Goal: Information Seeking & Learning: Learn about a topic

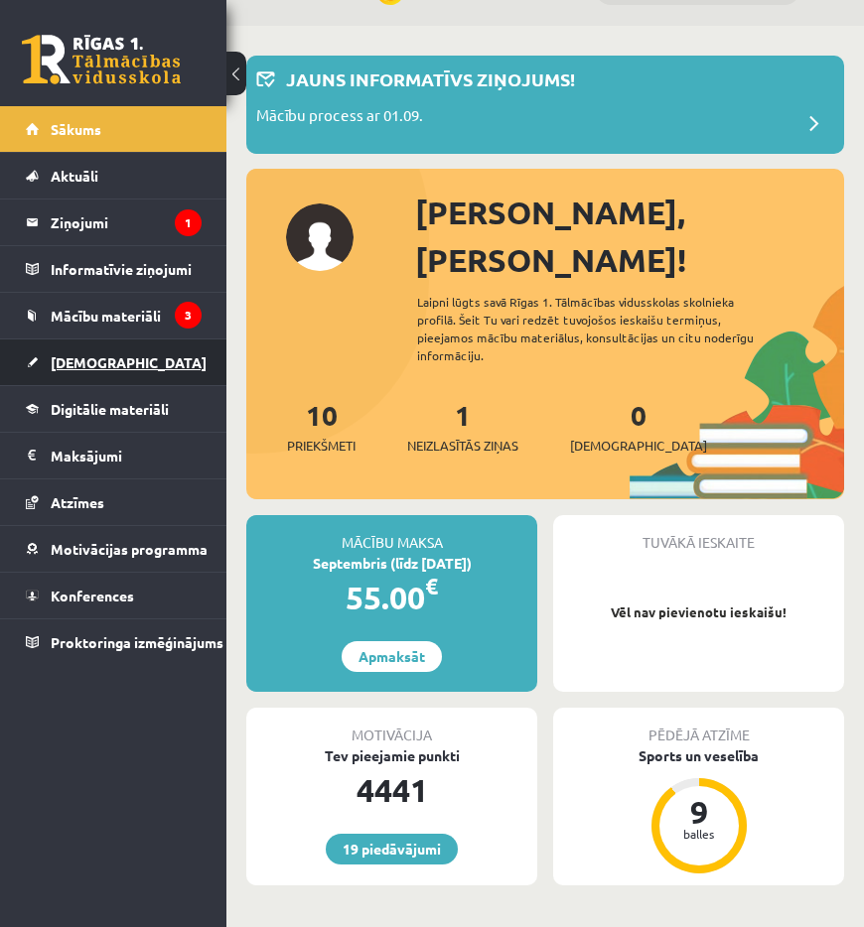
scroll to position [99, 0]
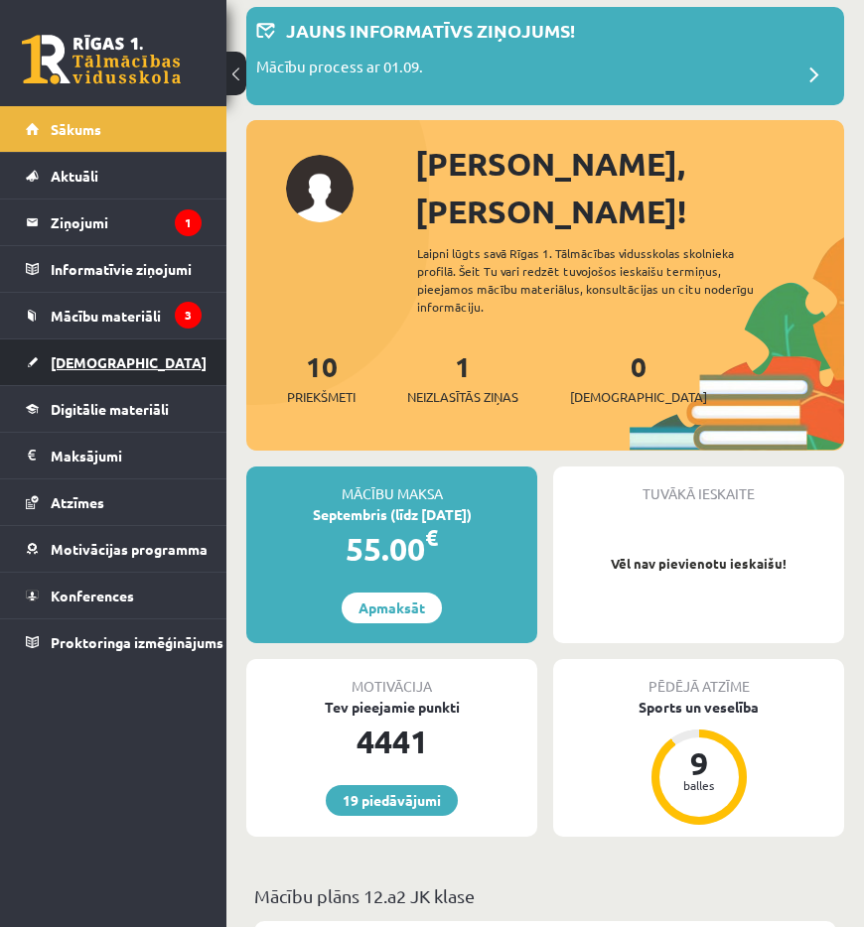
click at [104, 353] on link "[DEMOGRAPHIC_DATA]" at bounding box center [114, 363] width 176 height 46
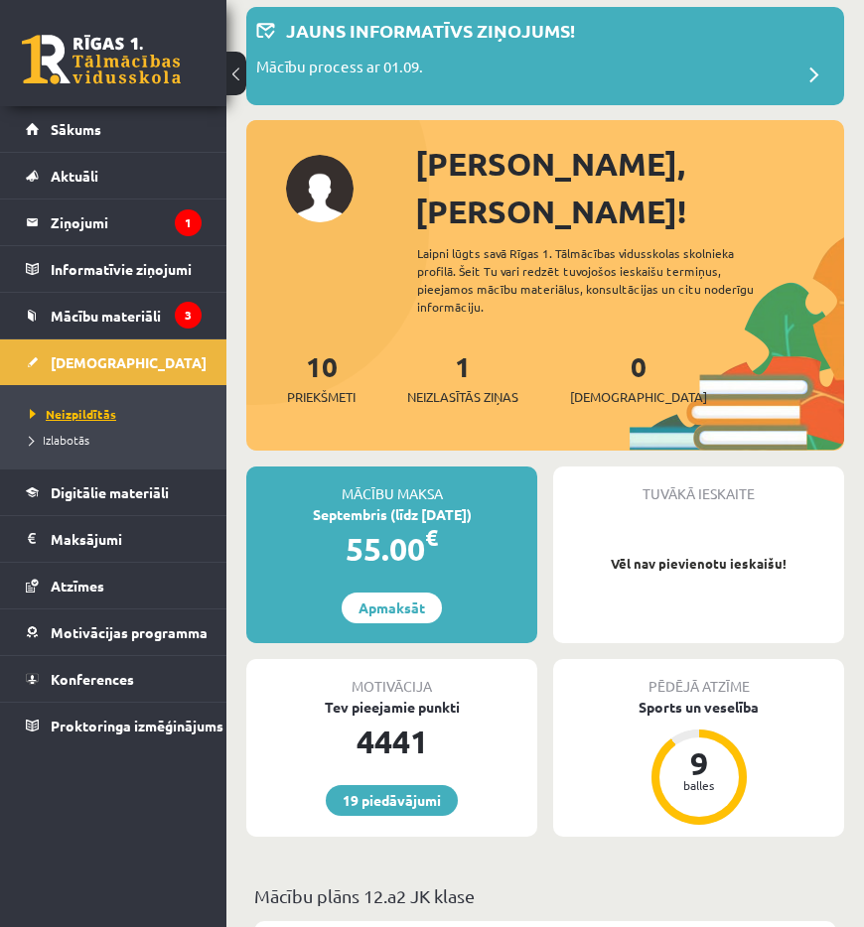
click at [75, 412] on span "Neizpildītās" at bounding box center [73, 414] width 86 height 16
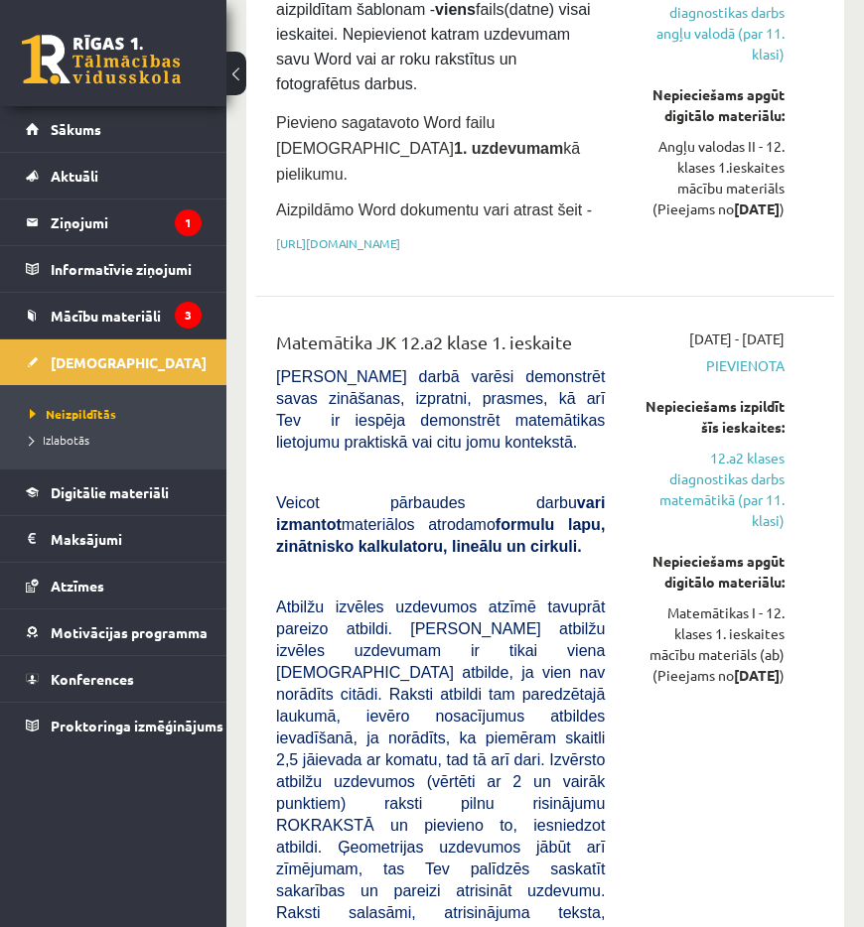
scroll to position [695, 0]
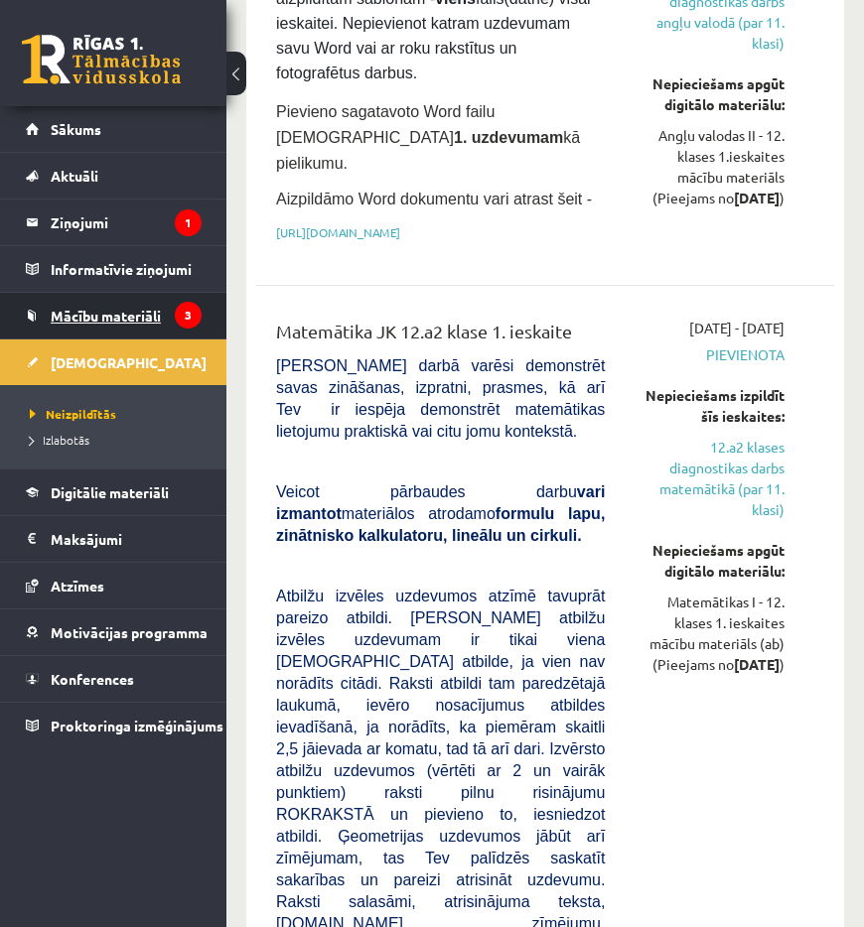
click at [78, 309] on span "Mācību materiāli" at bounding box center [106, 316] width 110 height 18
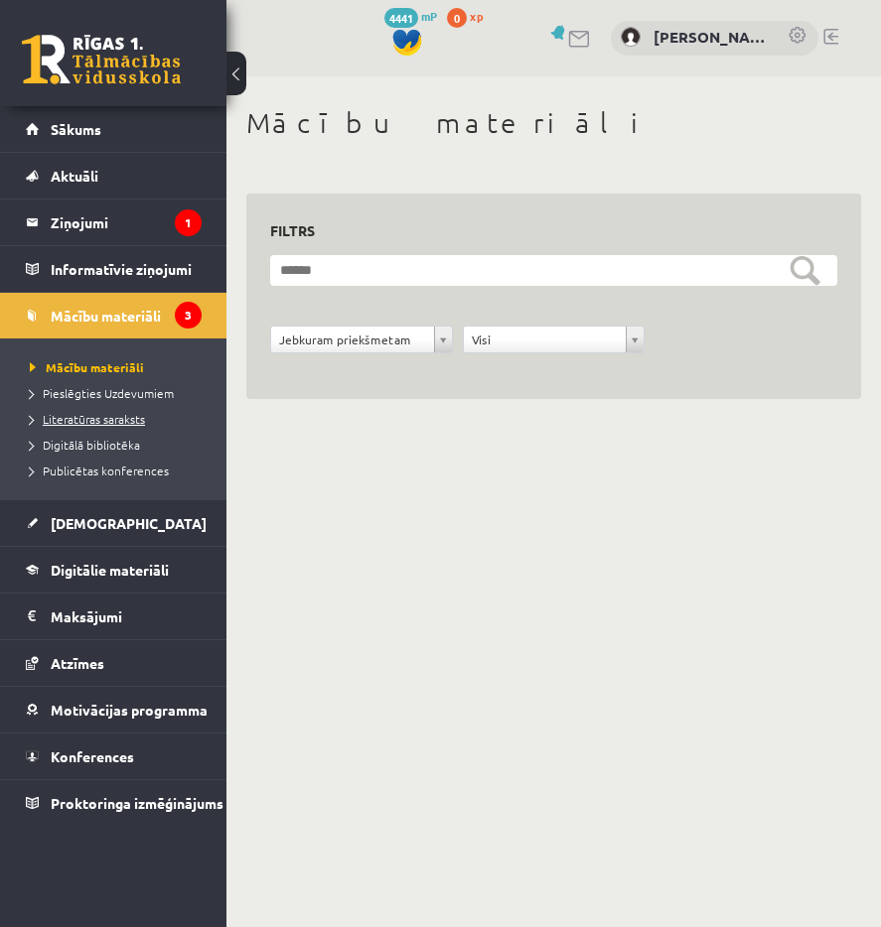
click at [86, 423] on span "Literatūras saraksts" at bounding box center [87, 419] width 115 height 16
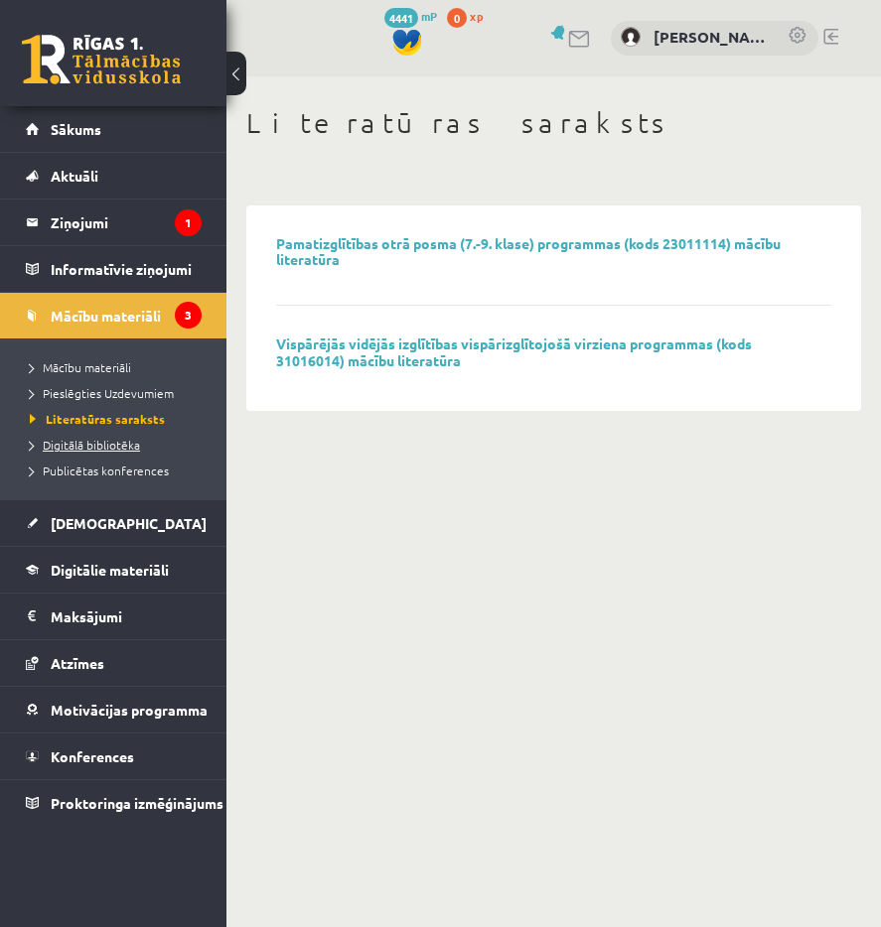
click at [109, 444] on span "Digitālā bibliotēka" at bounding box center [85, 445] width 110 height 16
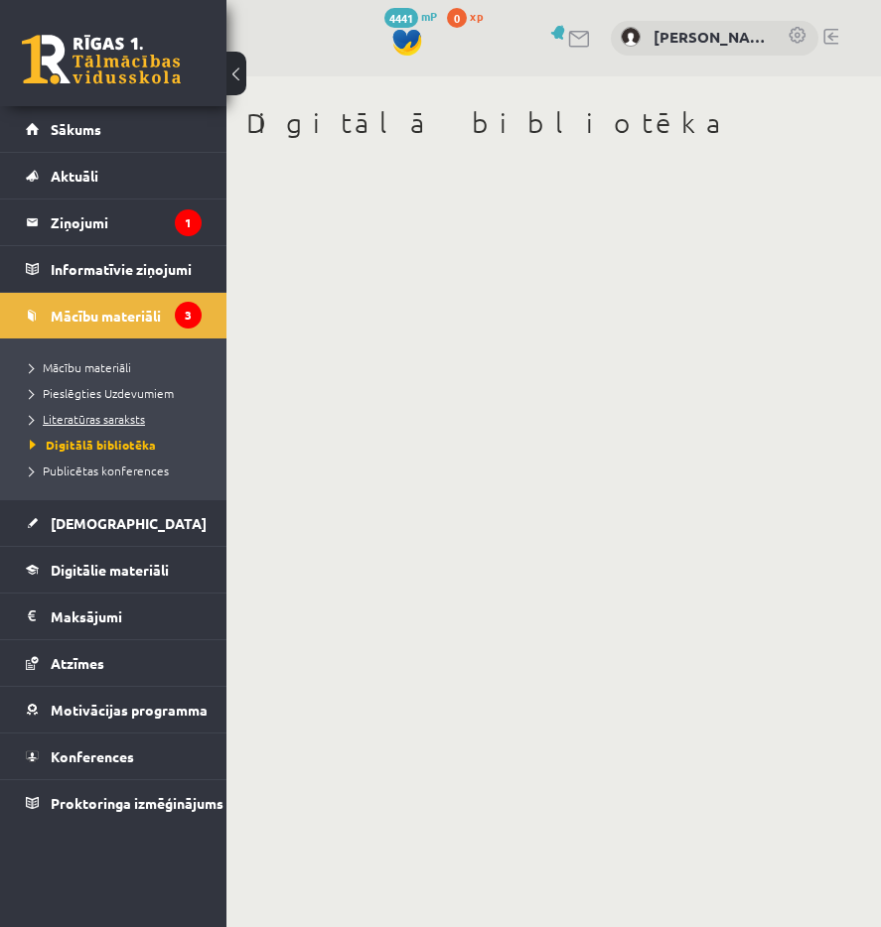
click at [108, 418] on span "Literatūras saraksts" at bounding box center [87, 419] width 115 height 16
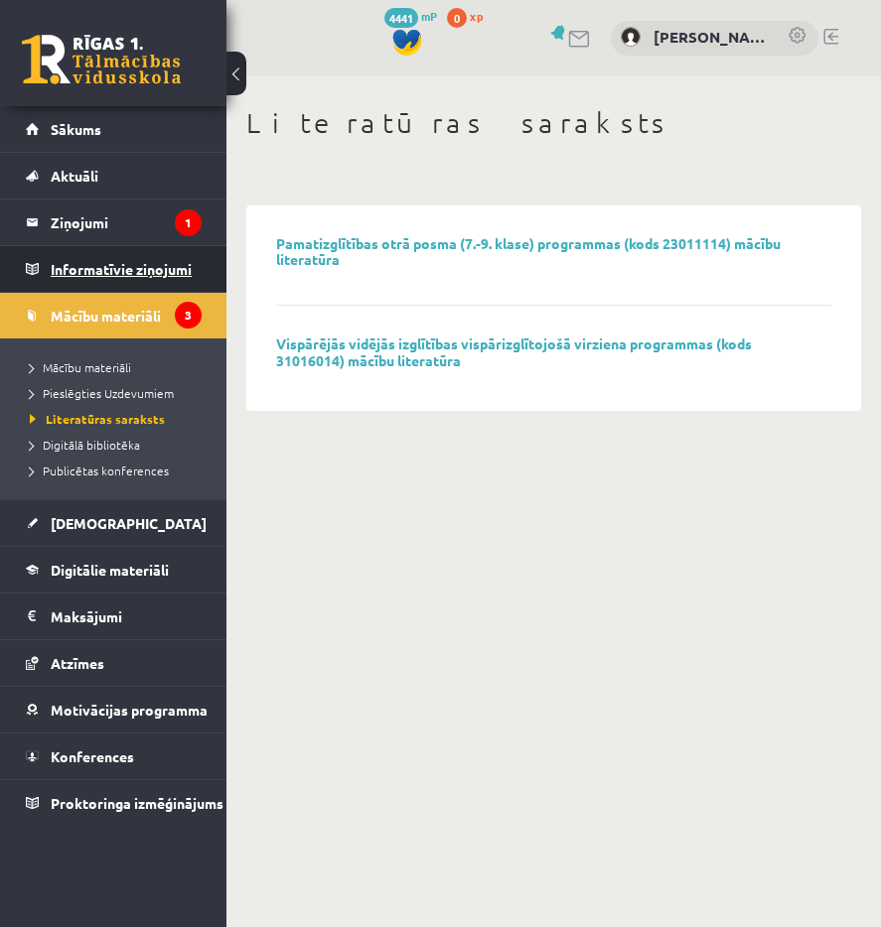
click at [187, 314] on icon "3" at bounding box center [188, 315] width 27 height 27
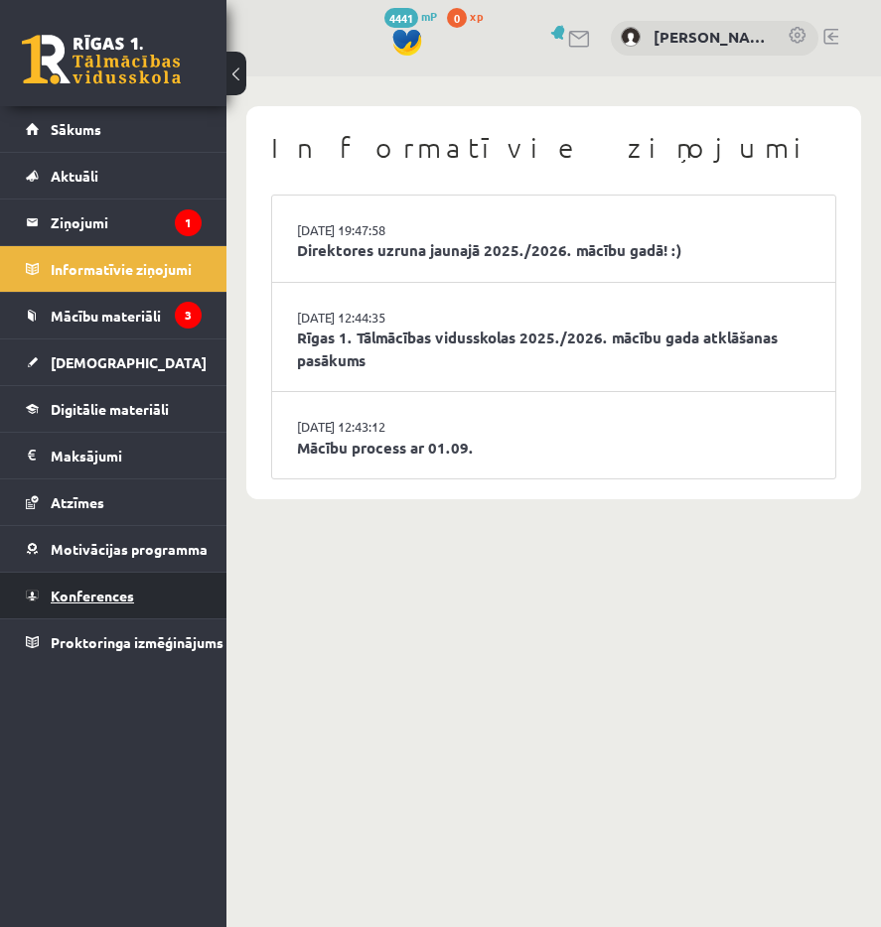
click at [116, 588] on span "Konferences" at bounding box center [92, 596] width 83 height 18
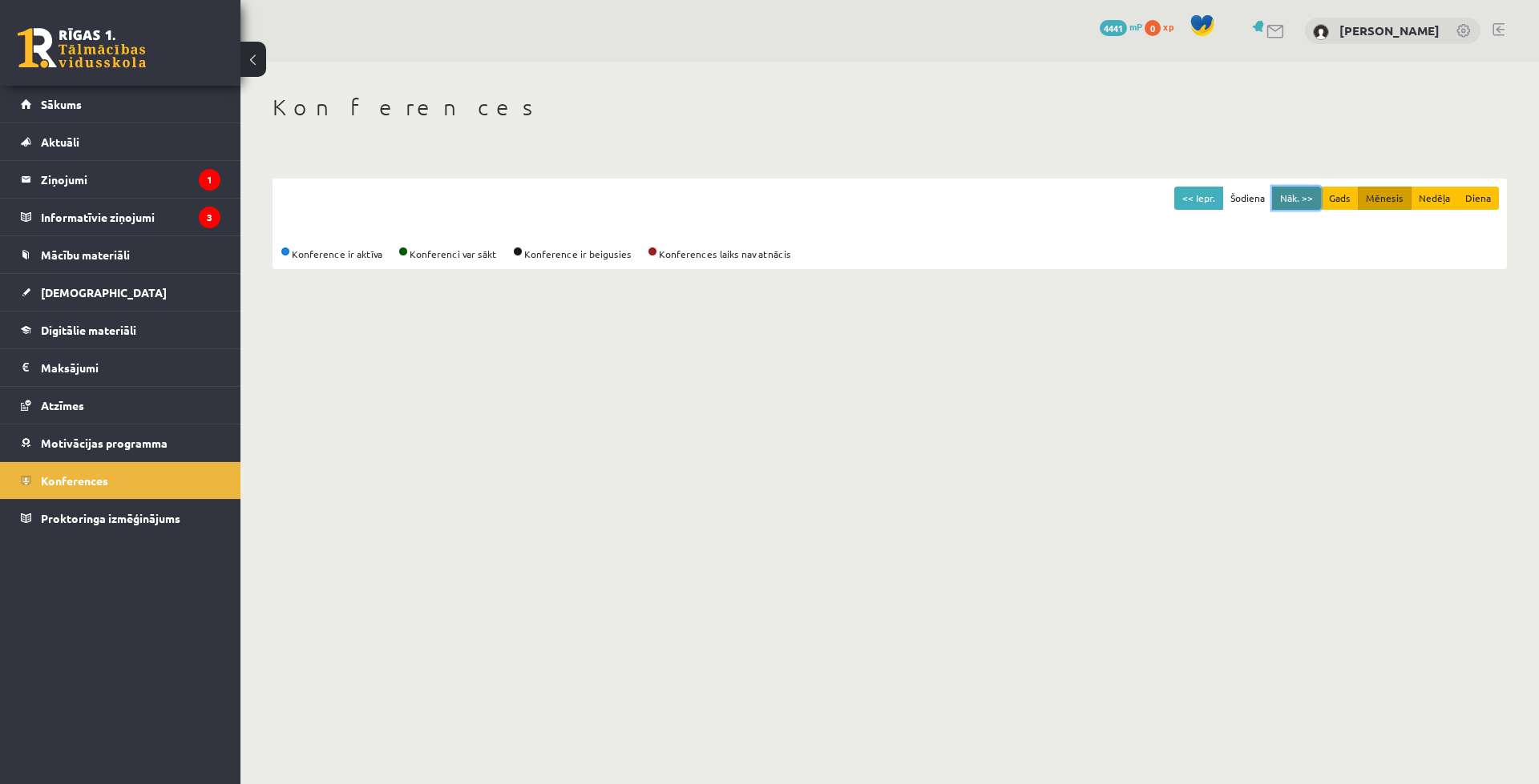
click at [696, 196] on button "Nāk. >>" at bounding box center [1296, 198] width 49 height 23
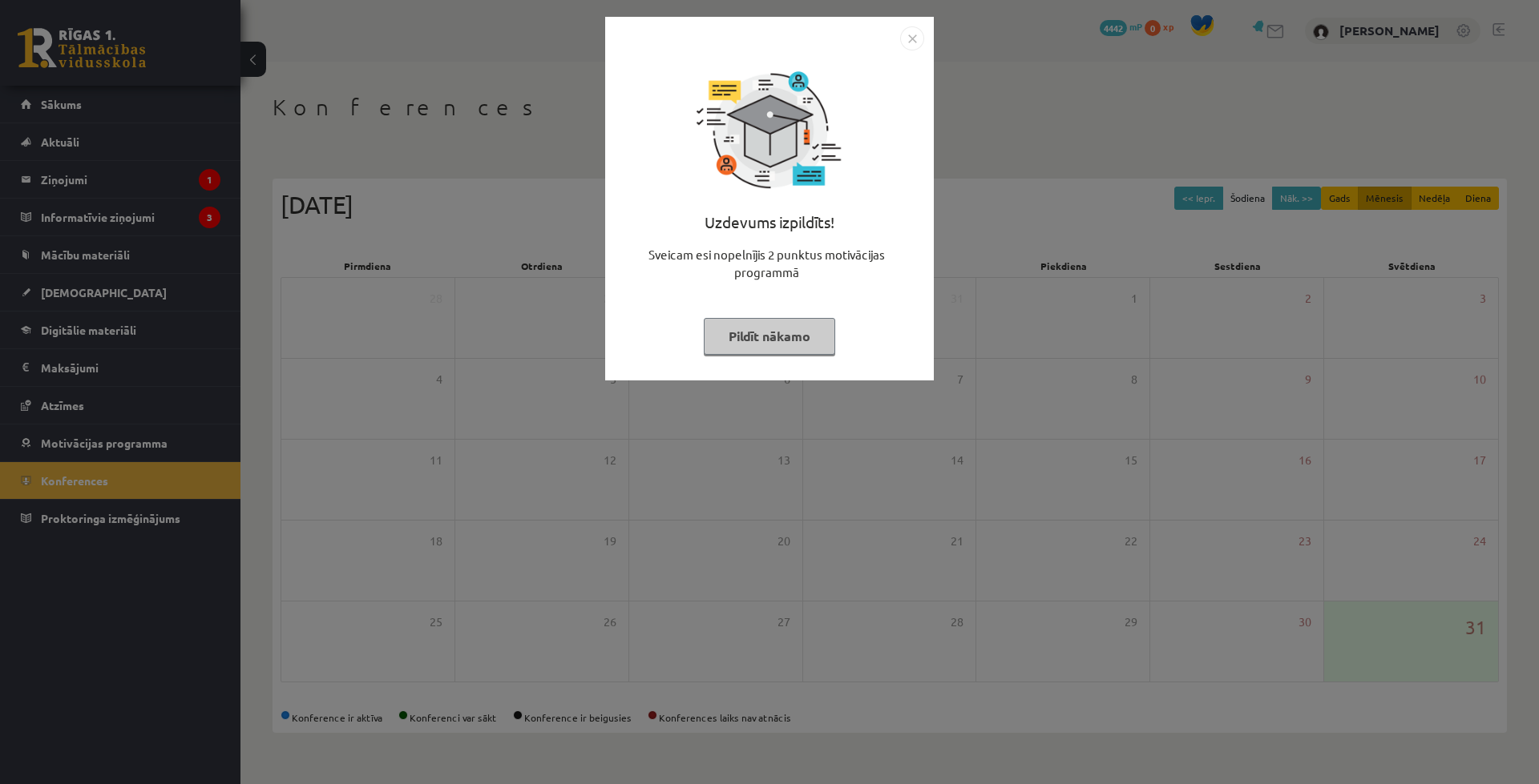
click at [905, 41] on img "Close" at bounding box center [912, 39] width 24 height 24
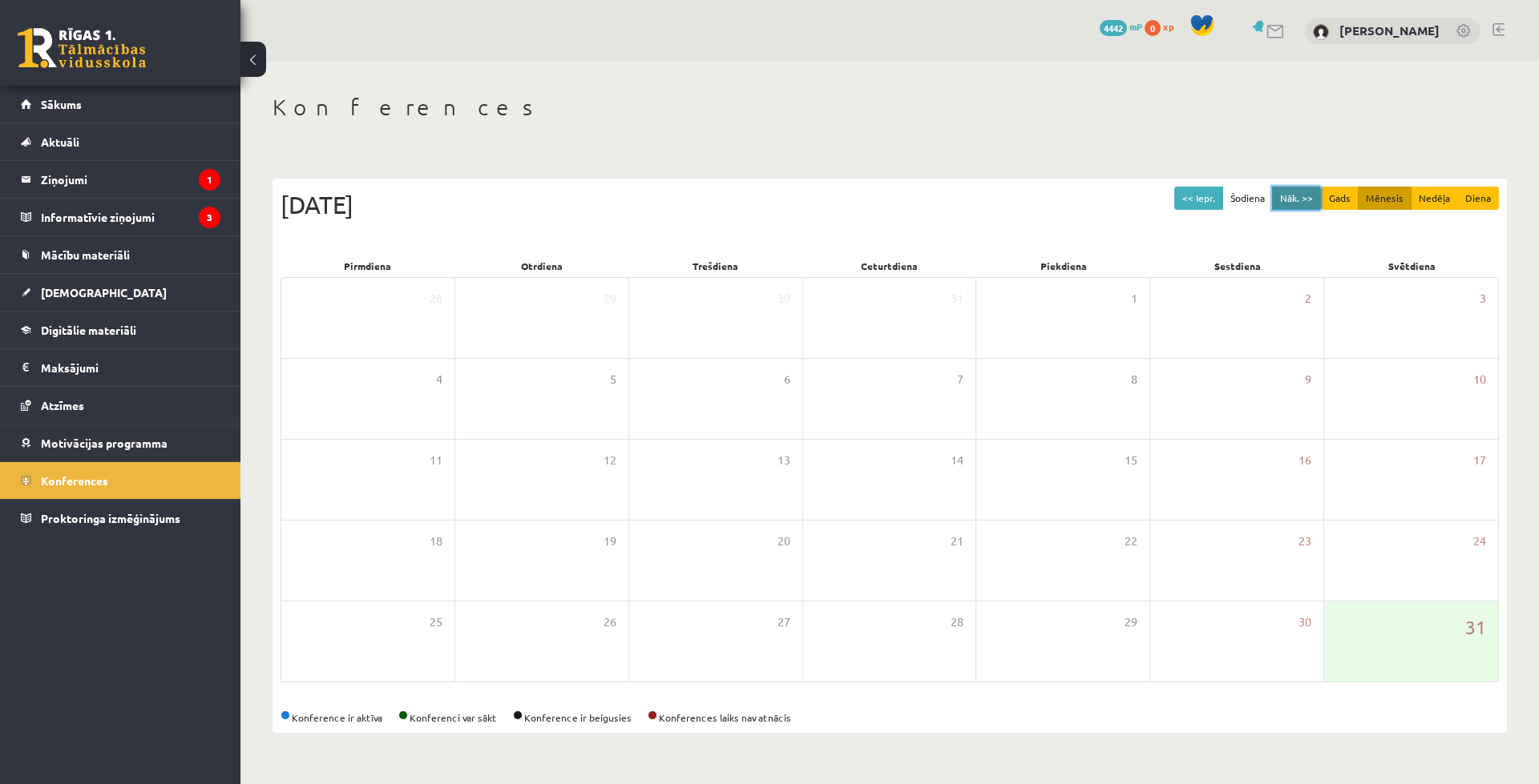
click at [1305, 202] on button "Nāk. >>" at bounding box center [1296, 198] width 49 height 23
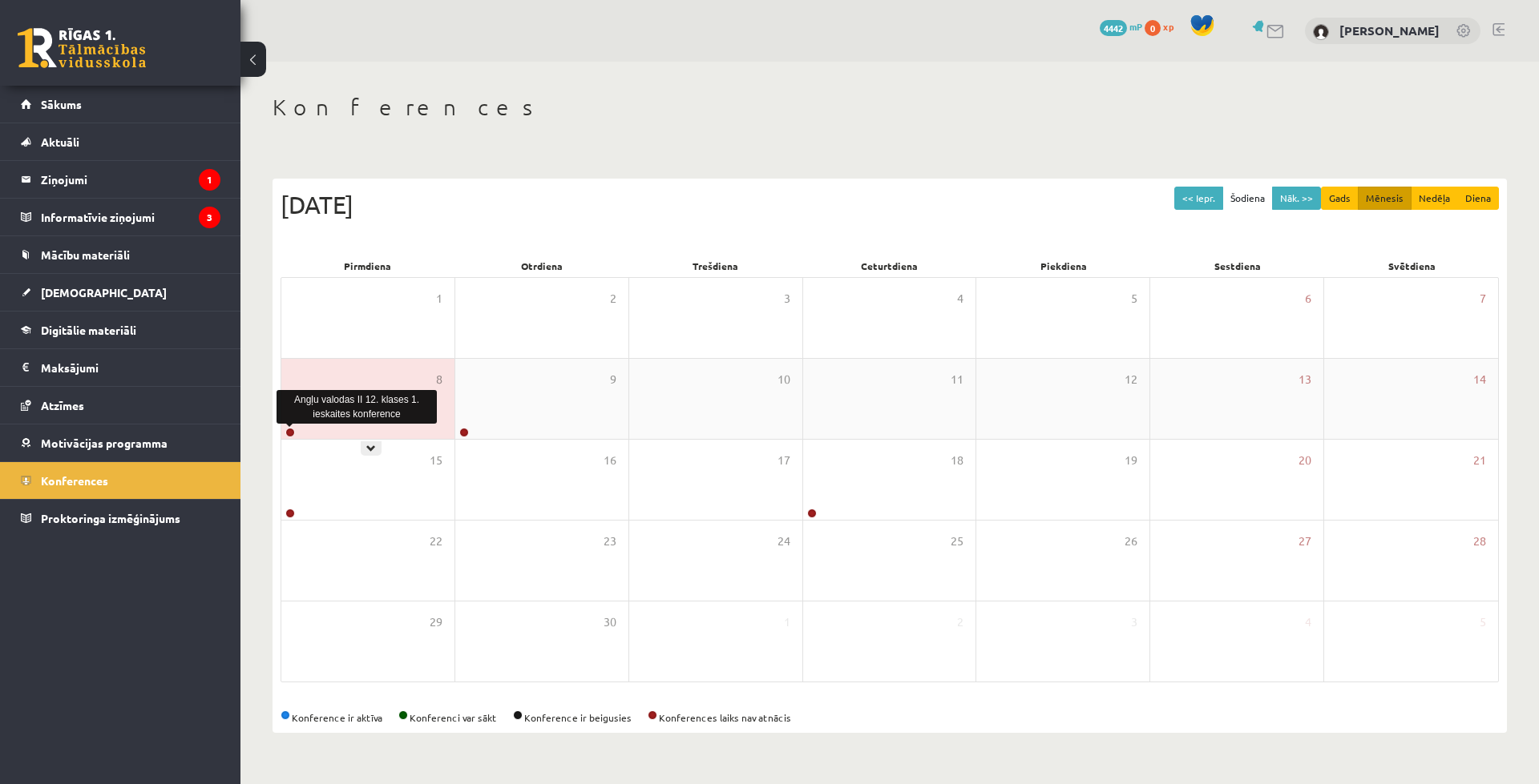
click at [286, 433] on link at bounding box center [290, 432] width 10 height 10
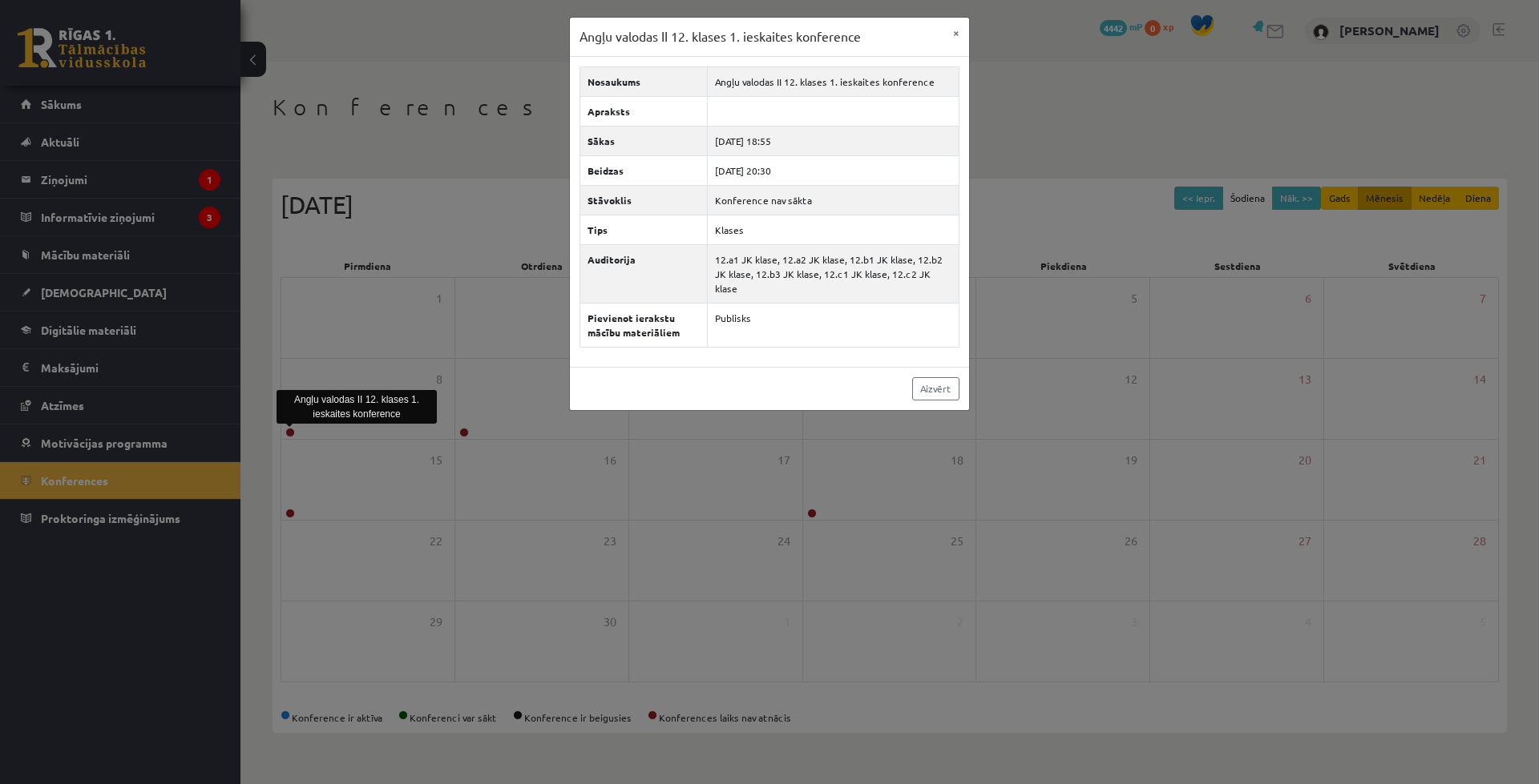
click at [407, 379] on div "Angļu valodas II 12. klases 1. ieskaites konference × Nosaukums Angļu valodas I…" at bounding box center [769, 392] width 1539 height 784
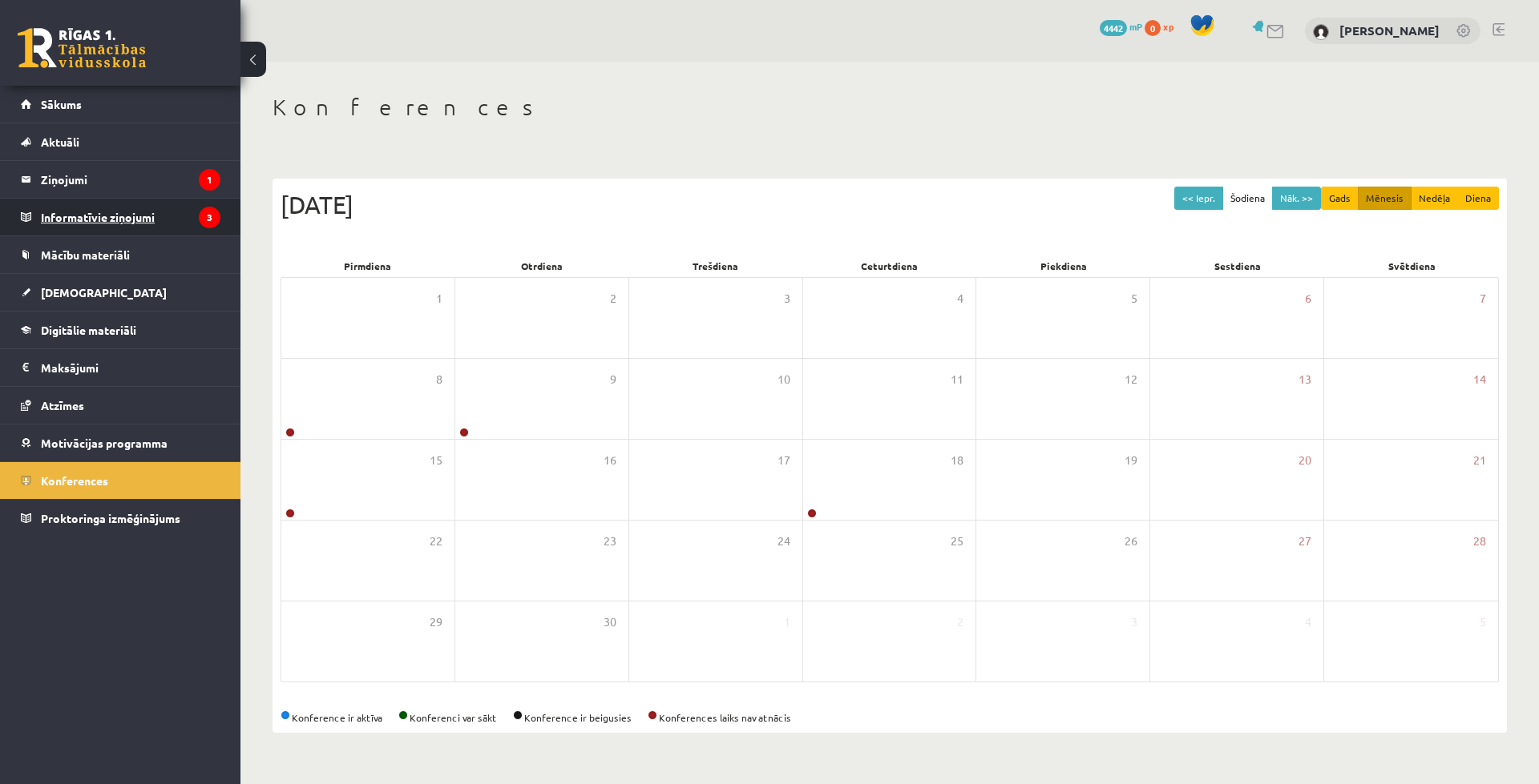
click at [215, 220] on icon "3" at bounding box center [209, 217] width 22 height 22
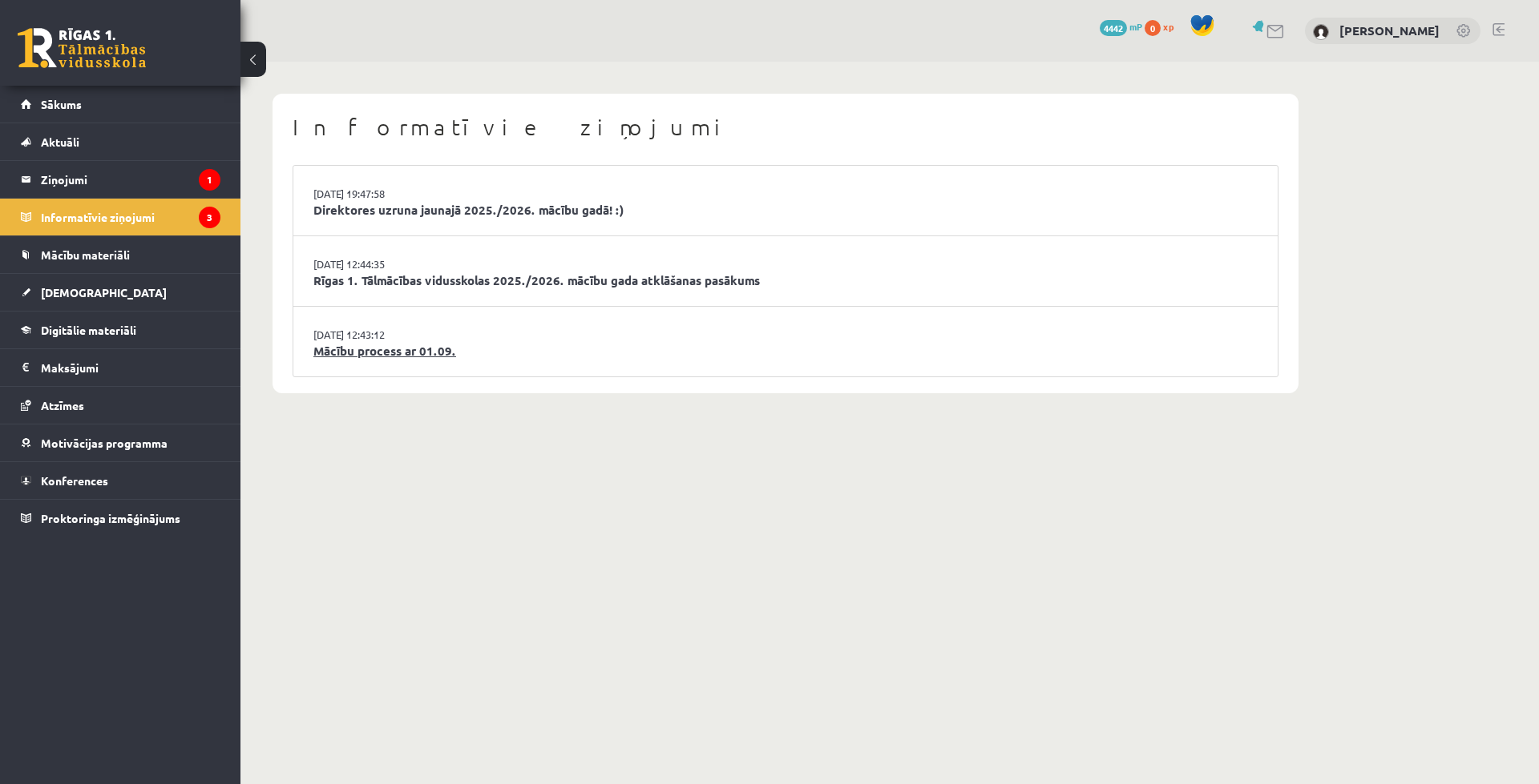
click at [408, 349] on link "Mācību process ar 01.09." at bounding box center [785, 351] width 944 height 19
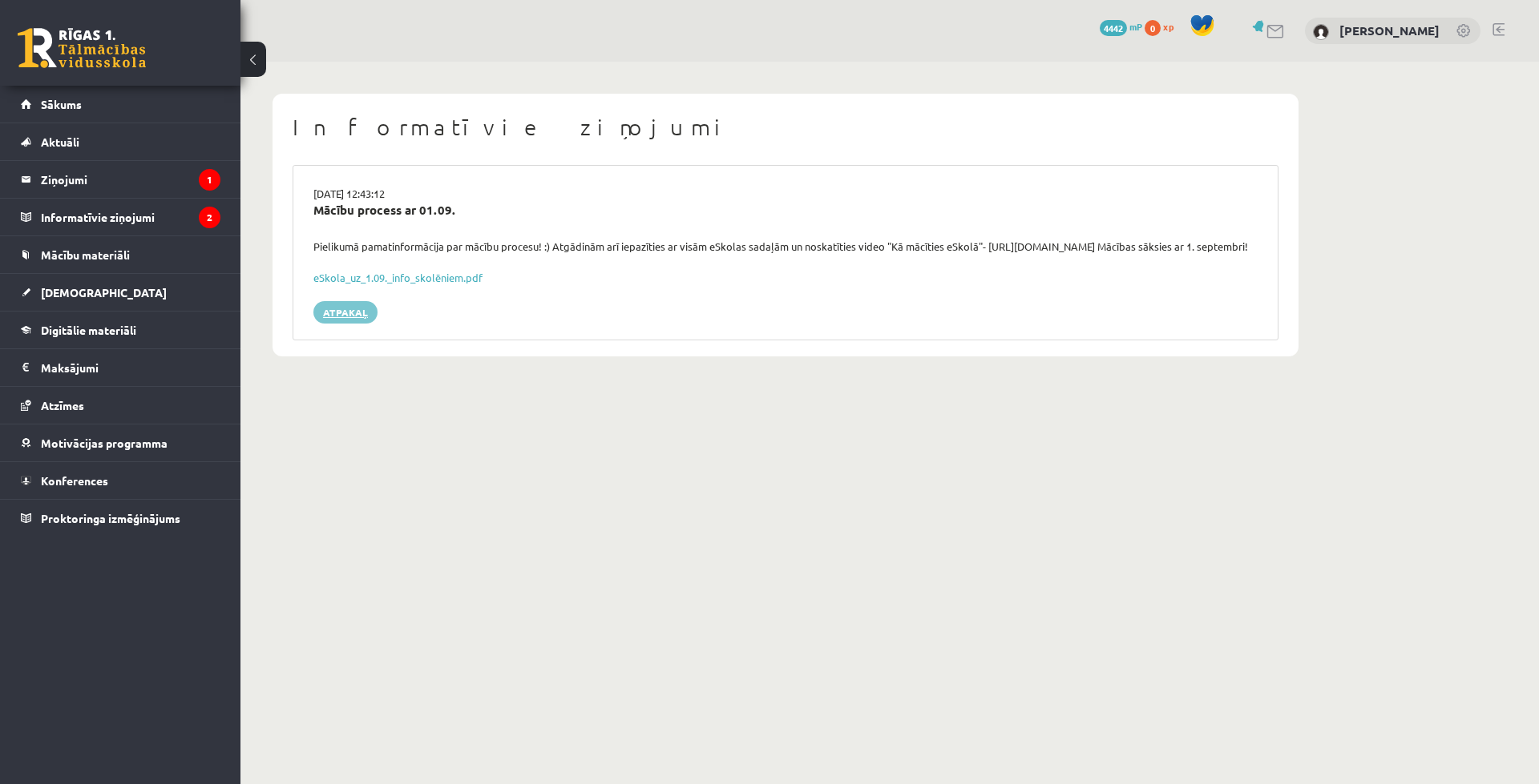
click at [371, 323] on link "Atpakaļ" at bounding box center [345, 312] width 64 height 23
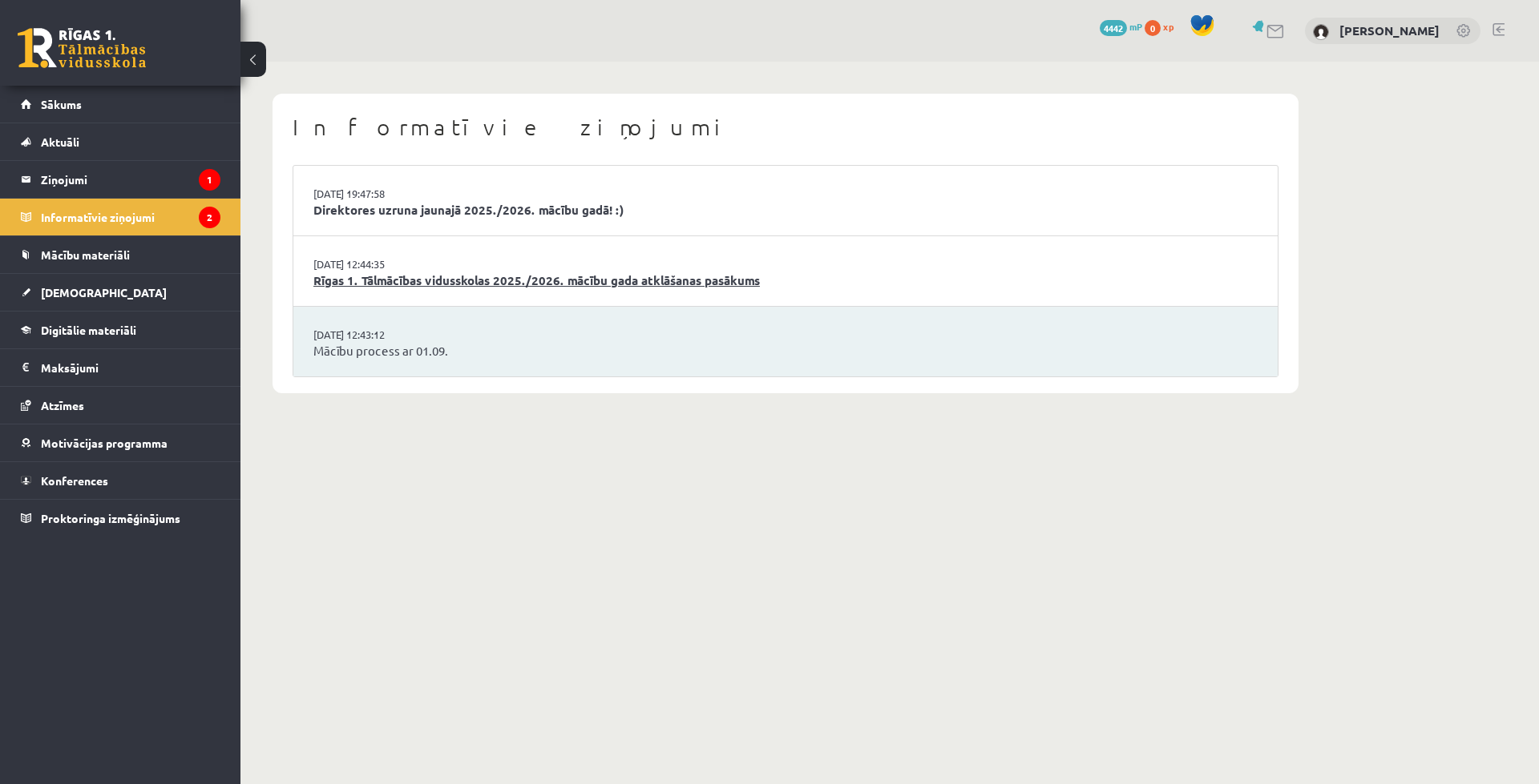
click at [370, 288] on link "Rīgas 1. Tālmācības vidusskolas 2025./2026. mācību gada atklāšanas pasākums" at bounding box center [785, 281] width 944 height 19
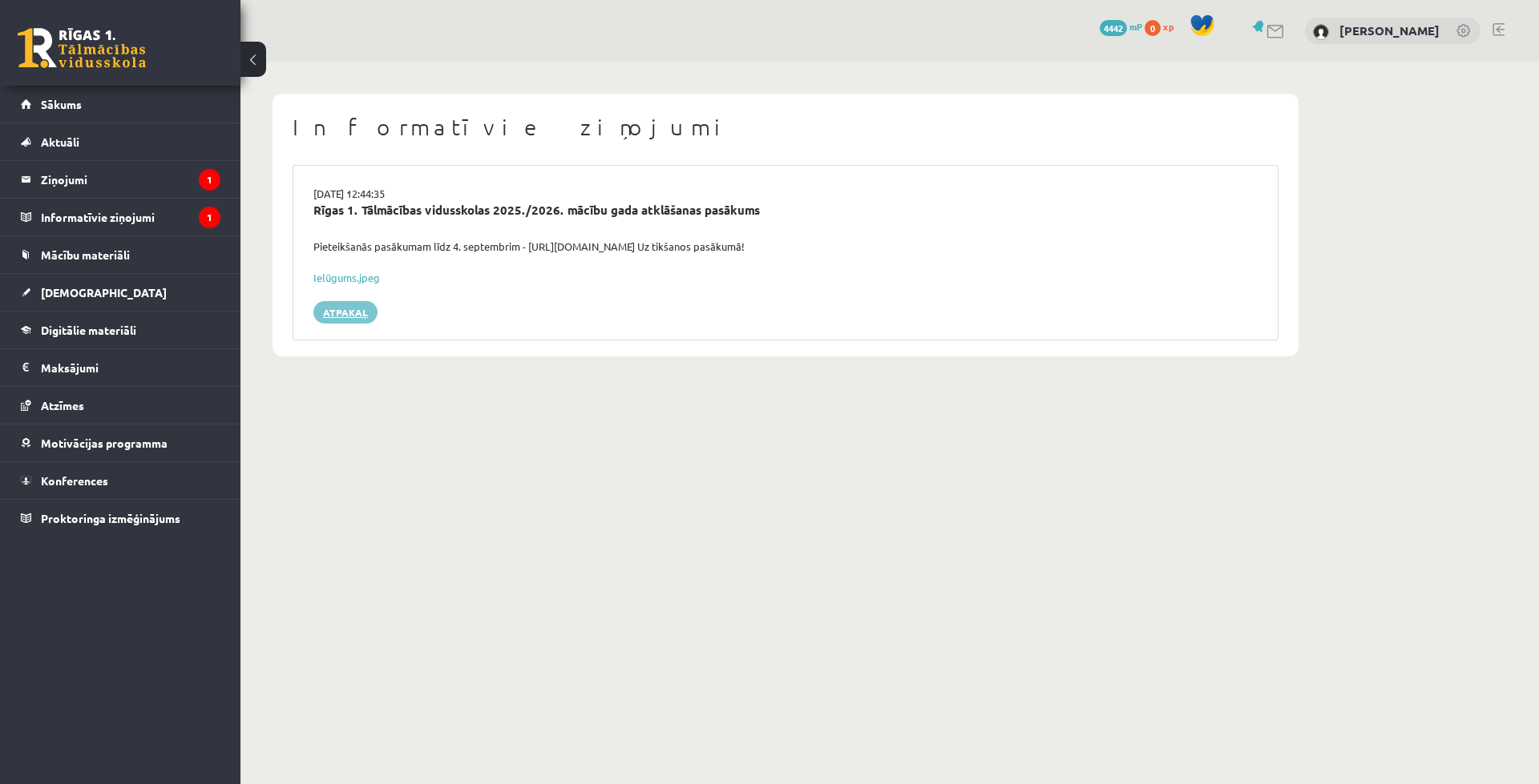
click at [366, 308] on link "Atpakaļ" at bounding box center [345, 312] width 64 height 23
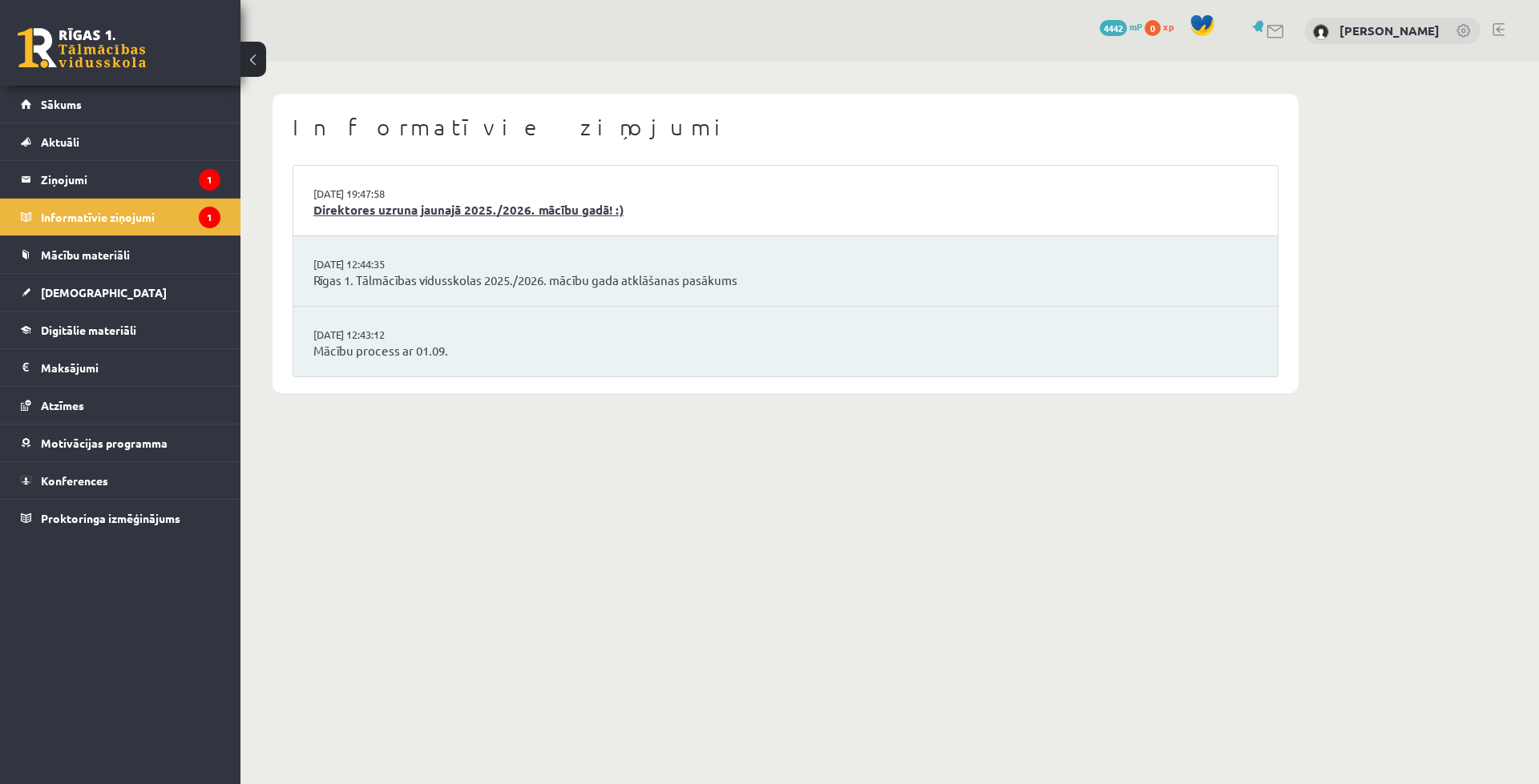
click at [387, 216] on link "Direktores uzruna jaunajā 2025./2026. mācību gadā! :)" at bounding box center [785, 210] width 944 height 19
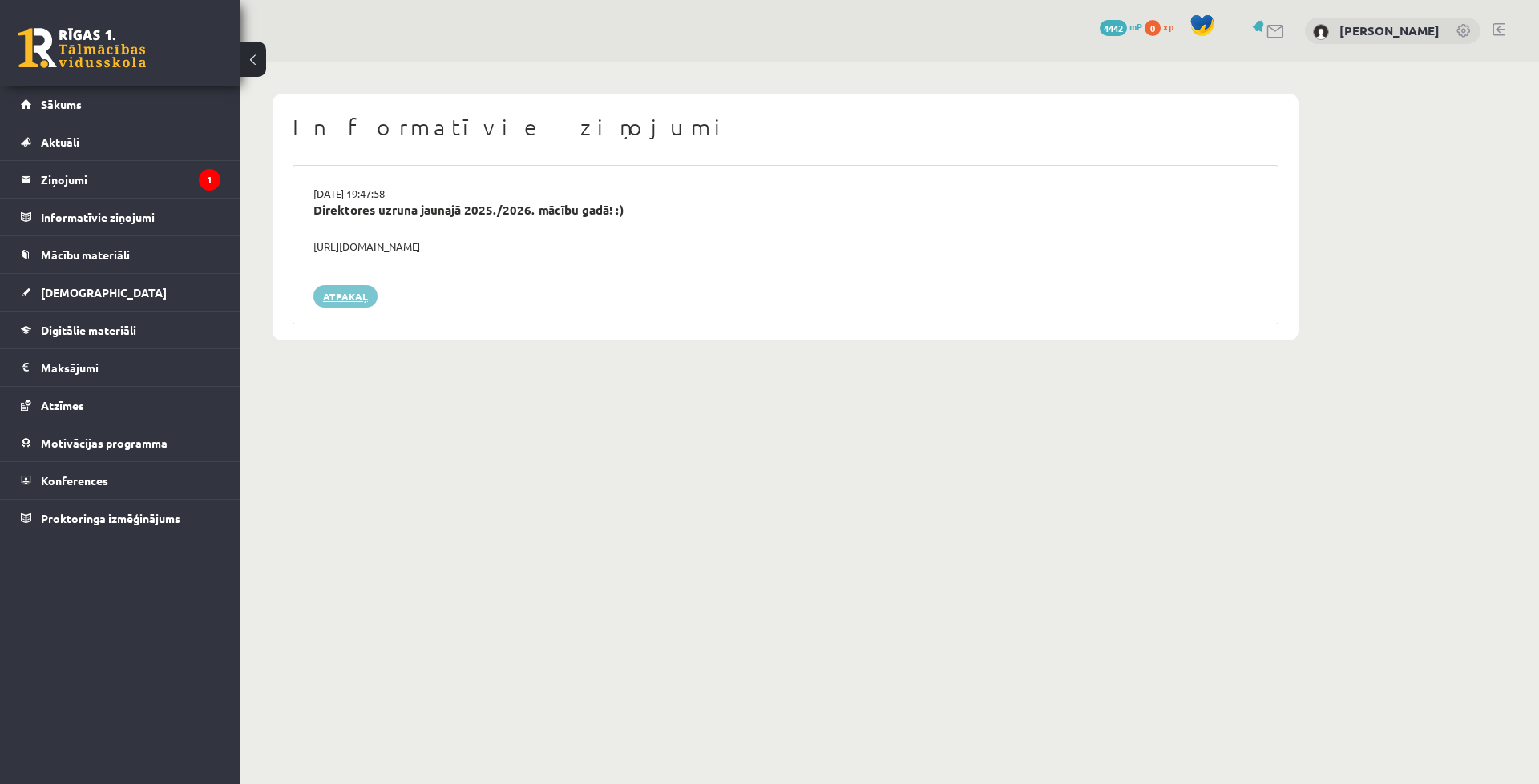
click at [337, 307] on link "Atpakaļ" at bounding box center [345, 296] width 64 height 23
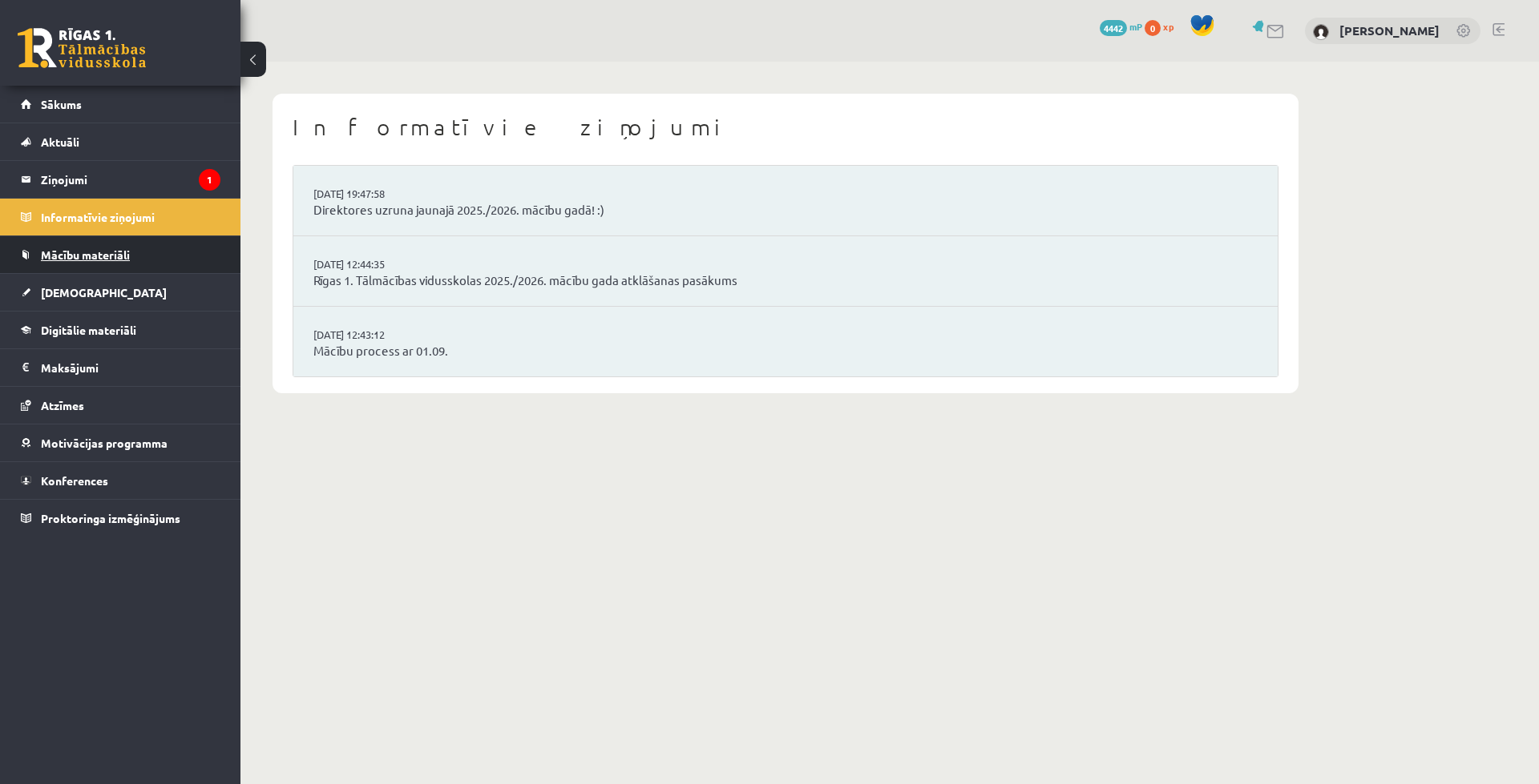
click at [161, 254] on link "Mācību materiāli" at bounding box center [120, 255] width 199 height 37
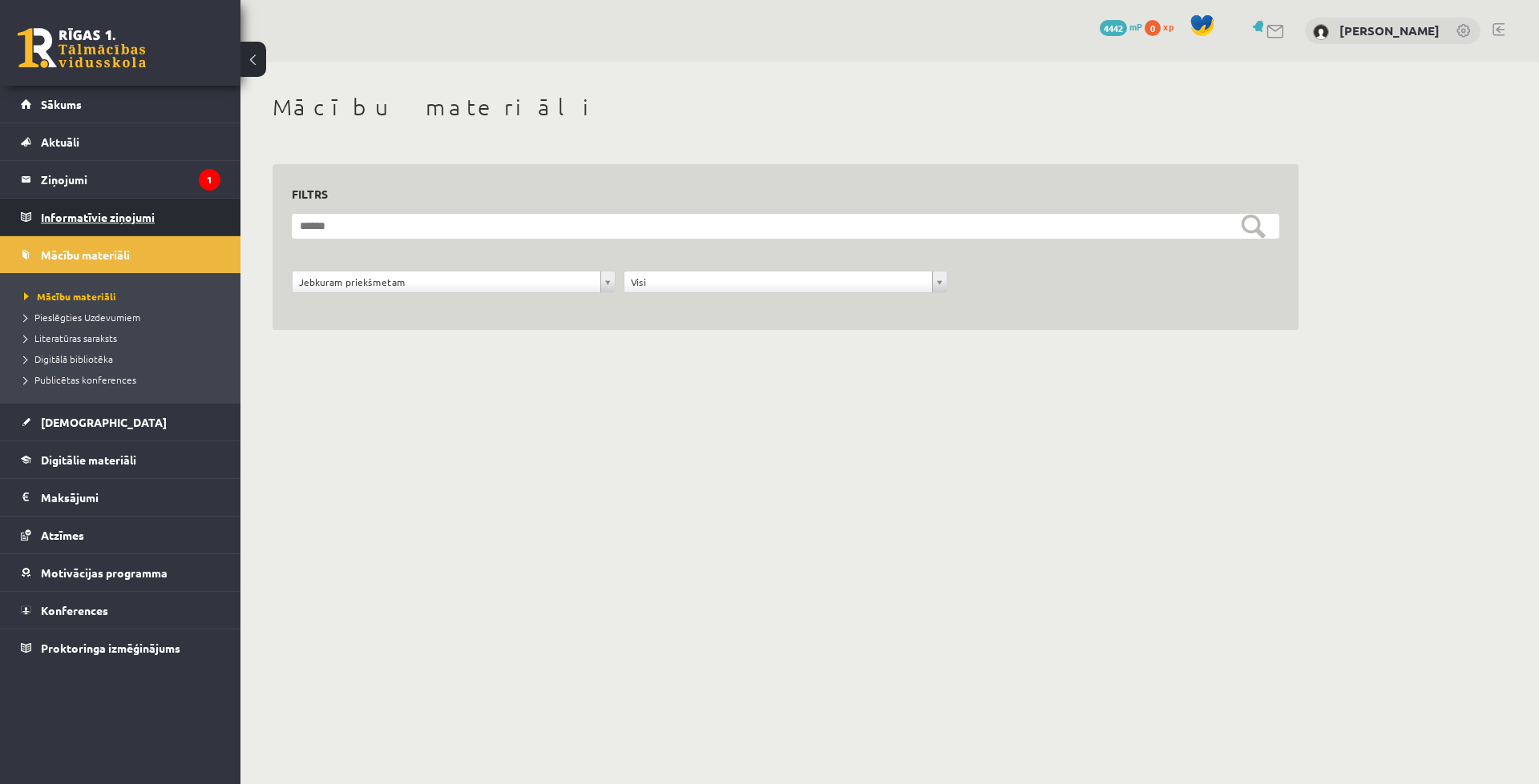
click at [157, 220] on legend "Informatīvie ziņojumi 0" at bounding box center [131, 217] width 179 height 37
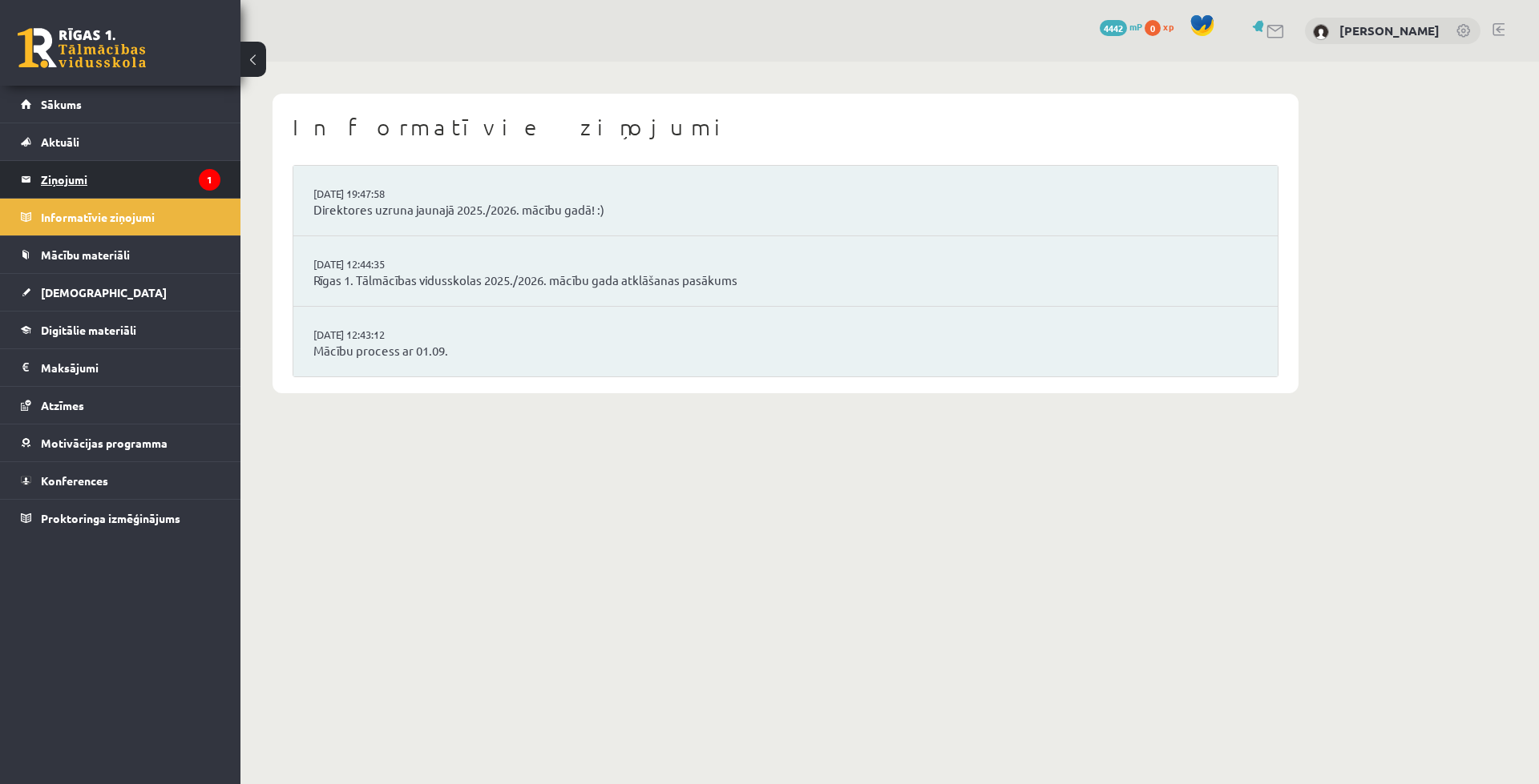
click at [157, 188] on legend "Ziņojumi 1" at bounding box center [131, 180] width 179 height 37
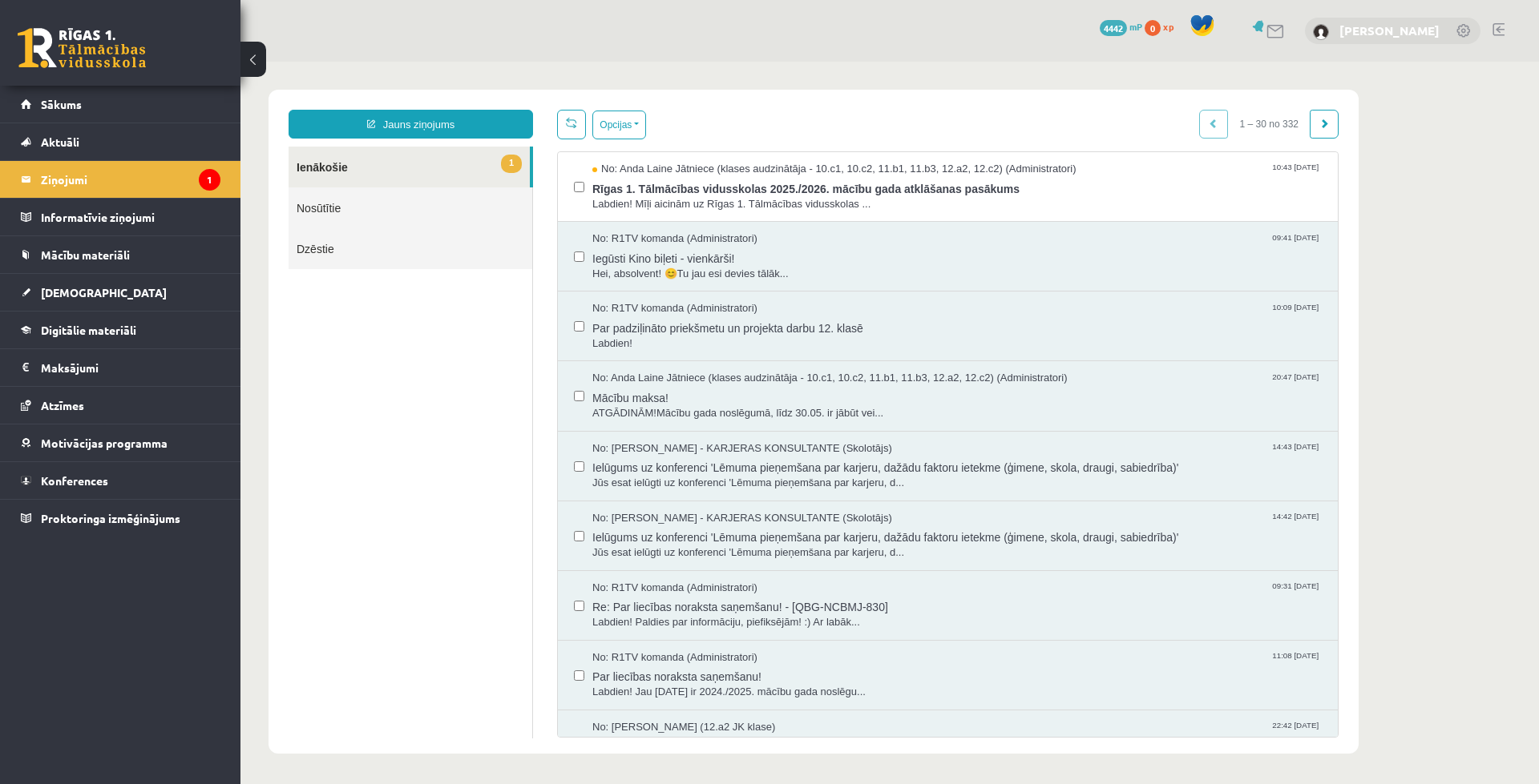
click at [1339, 35] on link "[PERSON_NAME]" at bounding box center [1389, 31] width 100 height 16
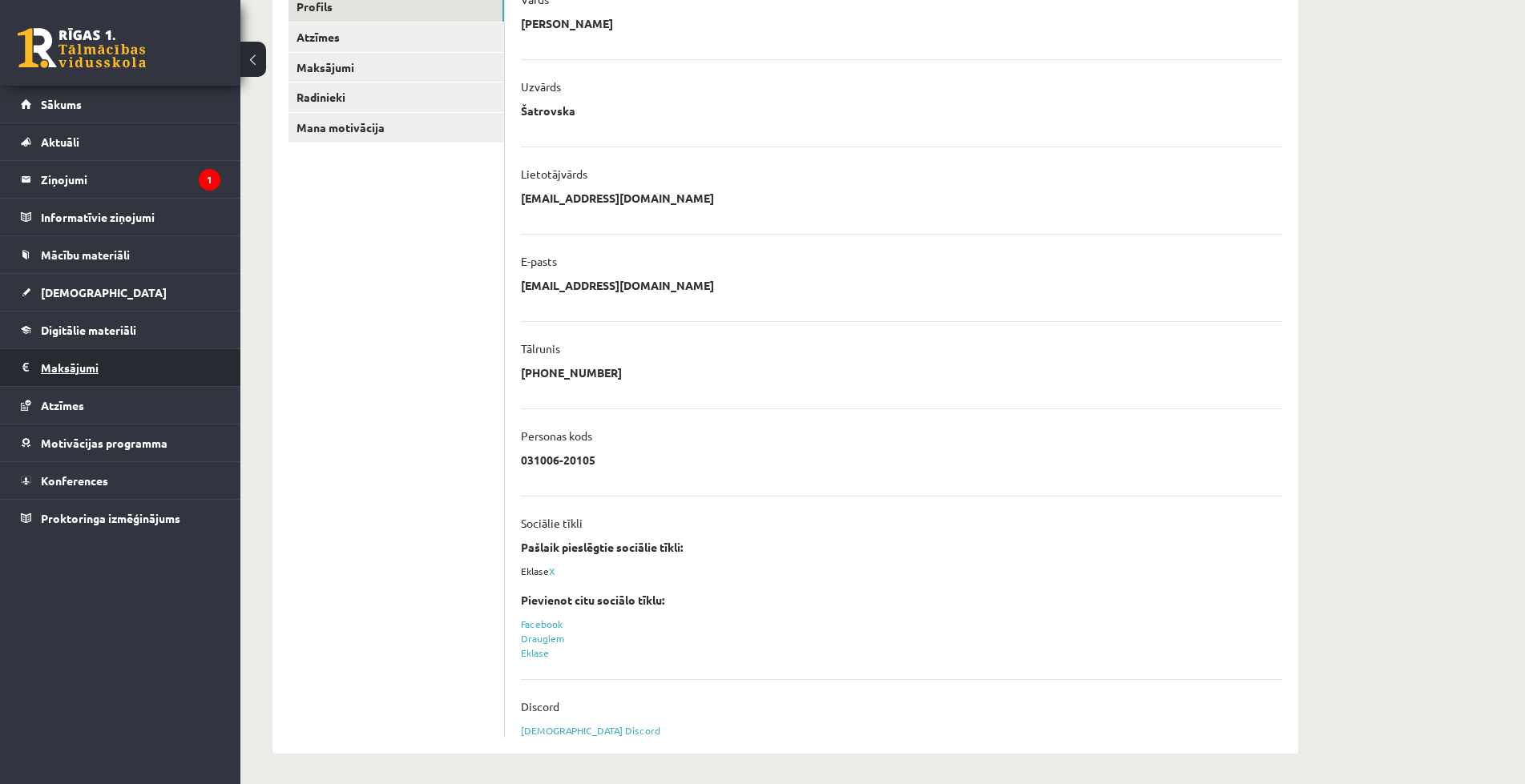
scroll to position [235, 0]
click at [135, 483] on link "Konferences" at bounding box center [120, 481] width 199 height 37
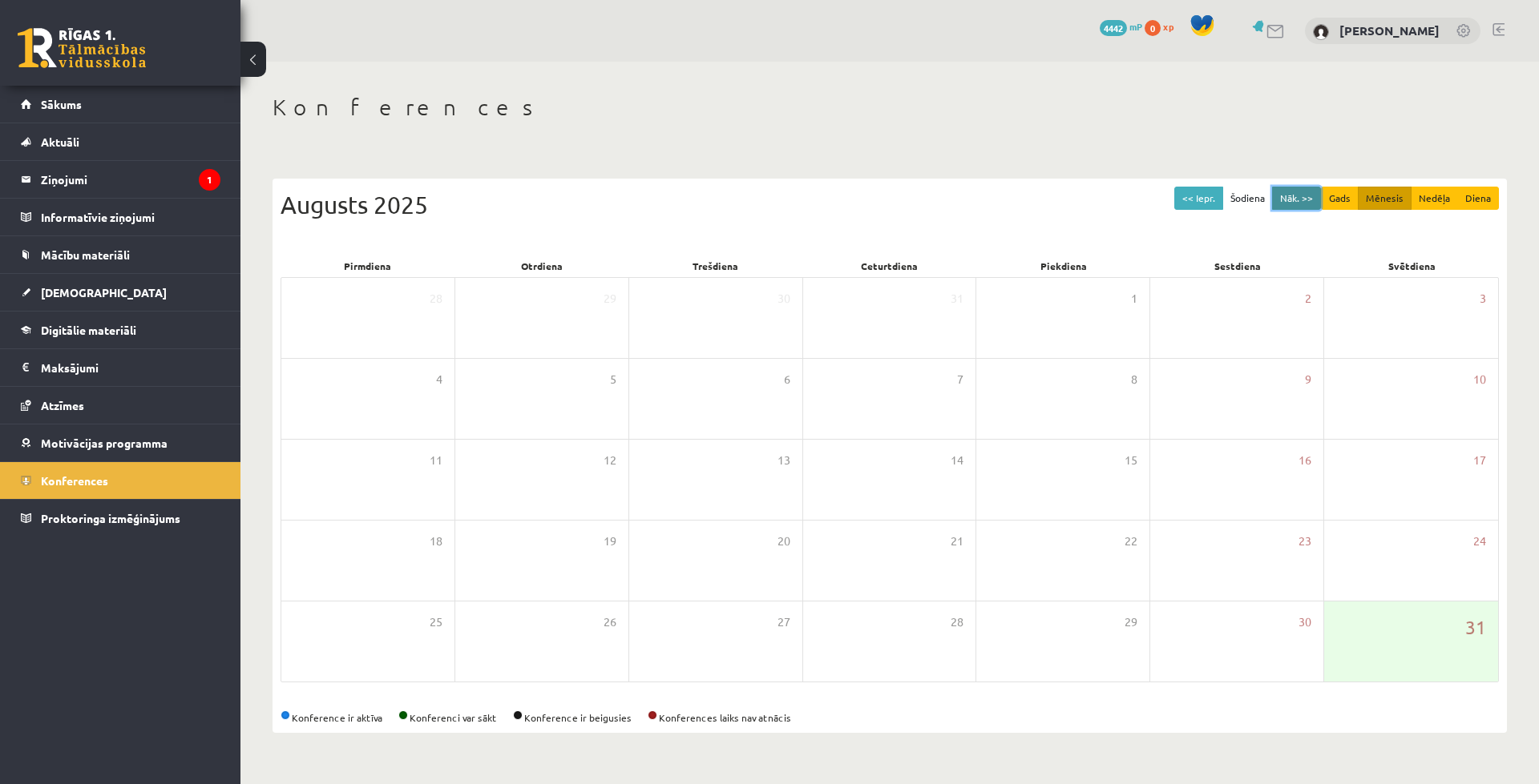
click at [1298, 202] on button "Nāk. >>" at bounding box center [1296, 198] width 49 height 23
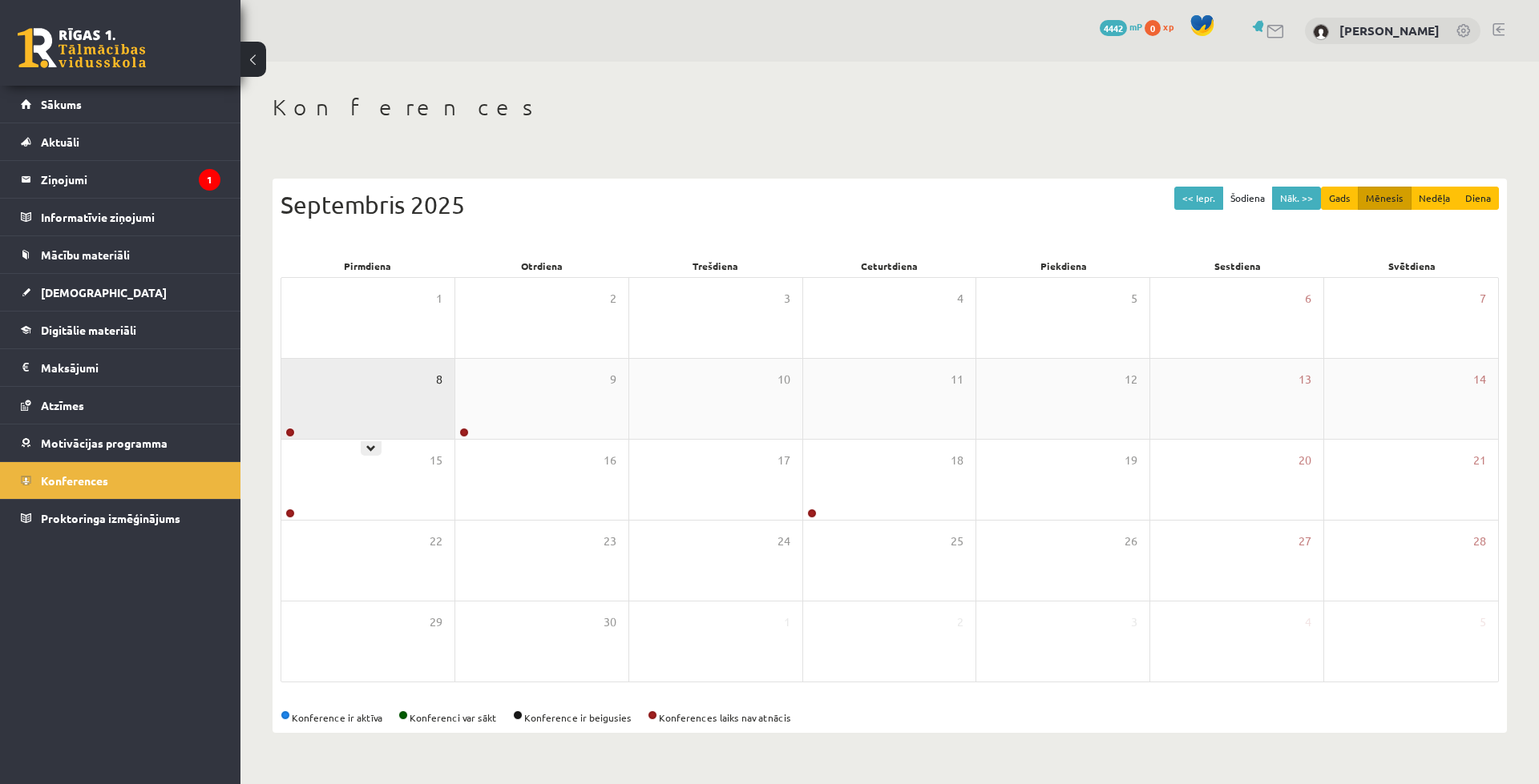
click at [440, 384] on span "8" at bounding box center [439, 380] width 6 height 18
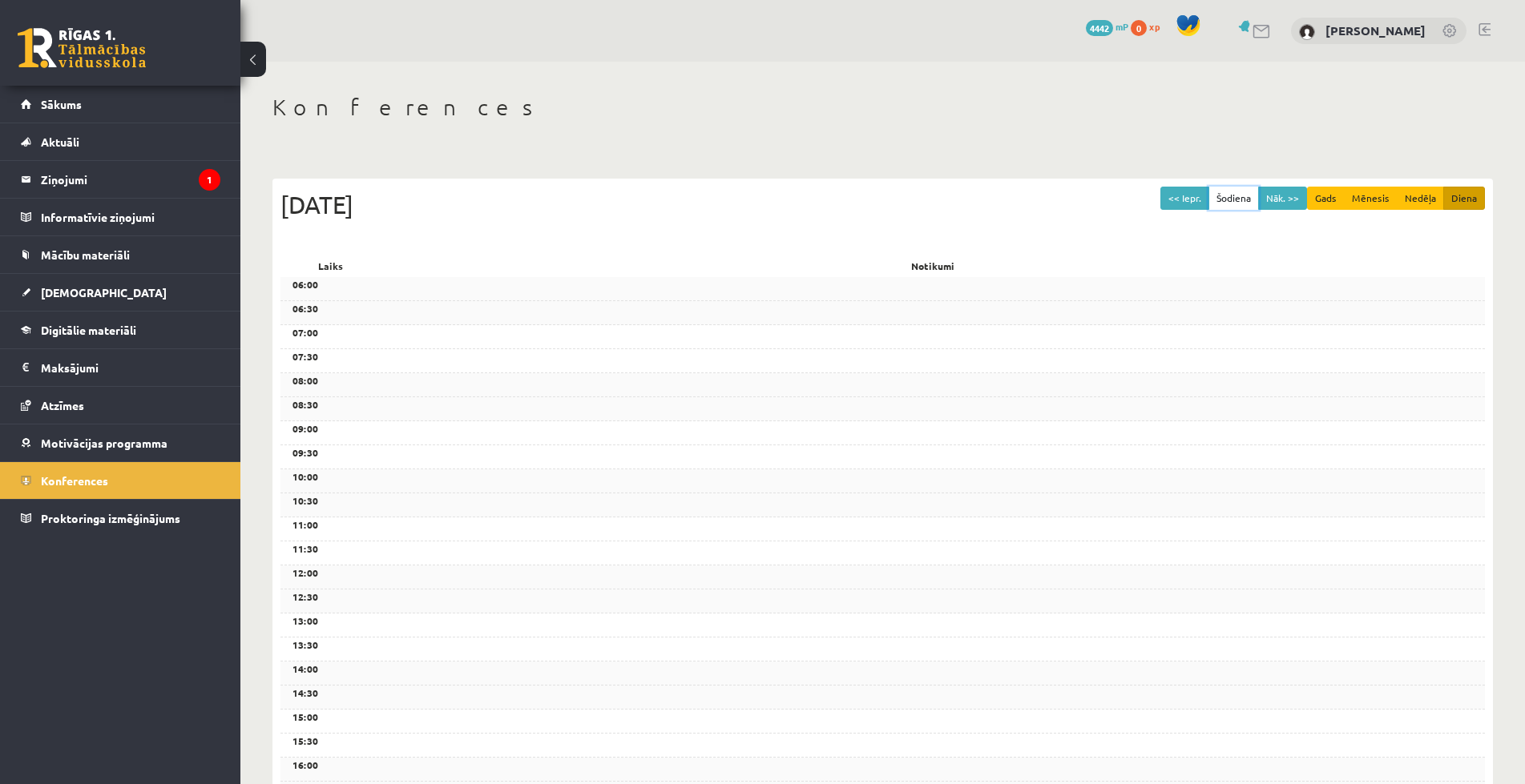
click at [1230, 190] on button "Šodiena" at bounding box center [1233, 198] width 51 height 23
click at [1276, 198] on button "Nāk. >>" at bounding box center [1282, 198] width 49 height 23
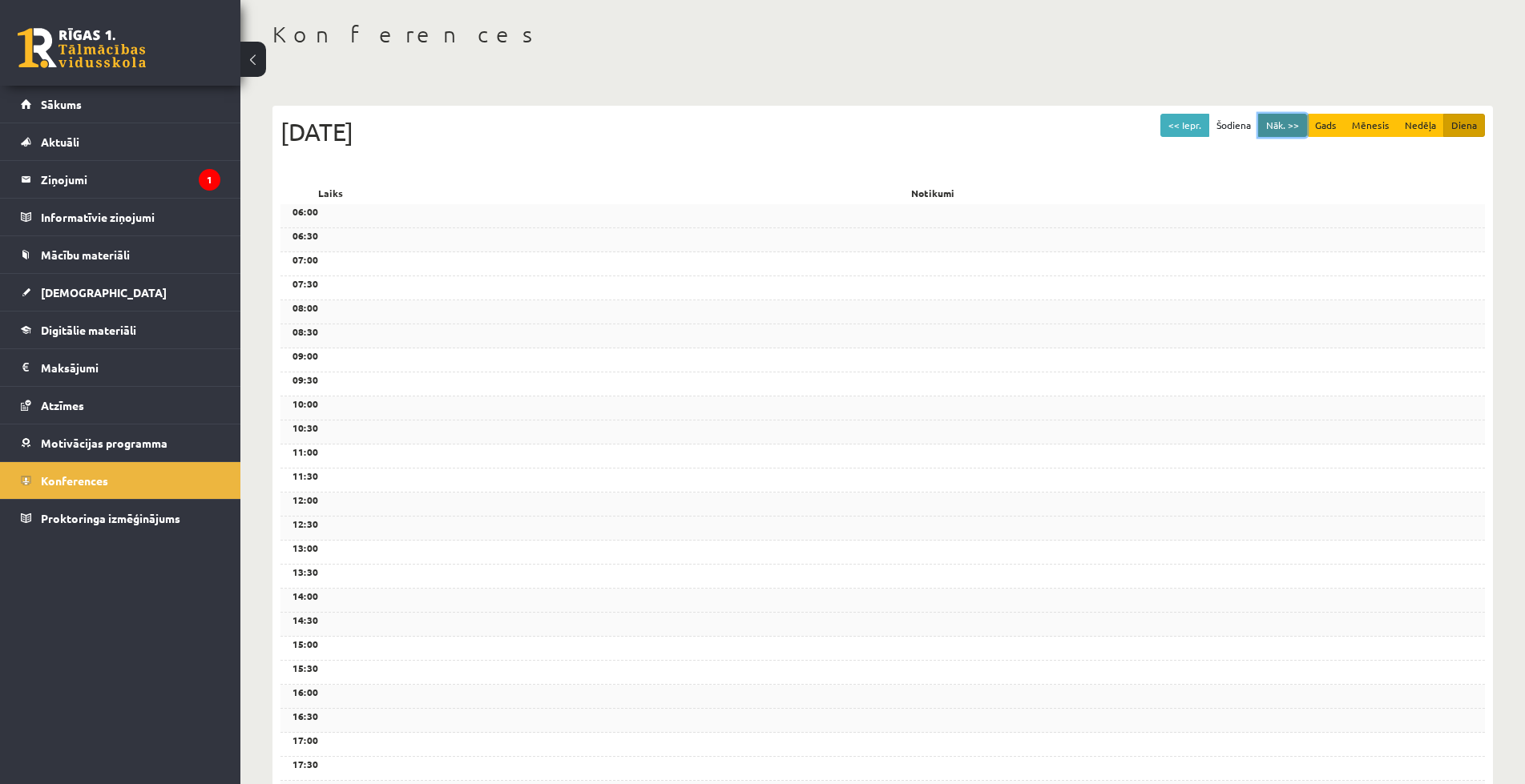
scroll to position [105, 0]
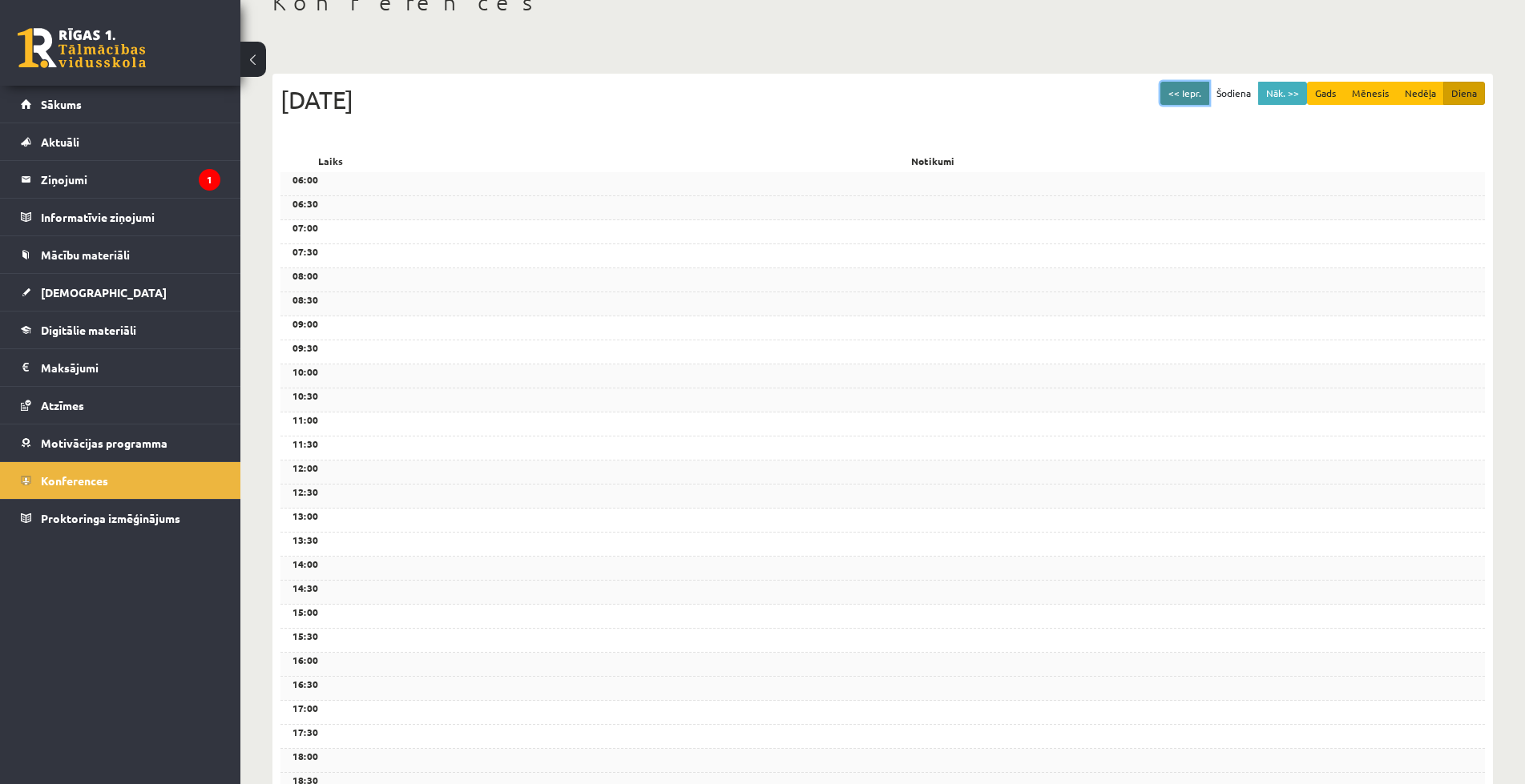
click at [1193, 96] on button "<< Iepr." at bounding box center [1184, 93] width 49 height 23
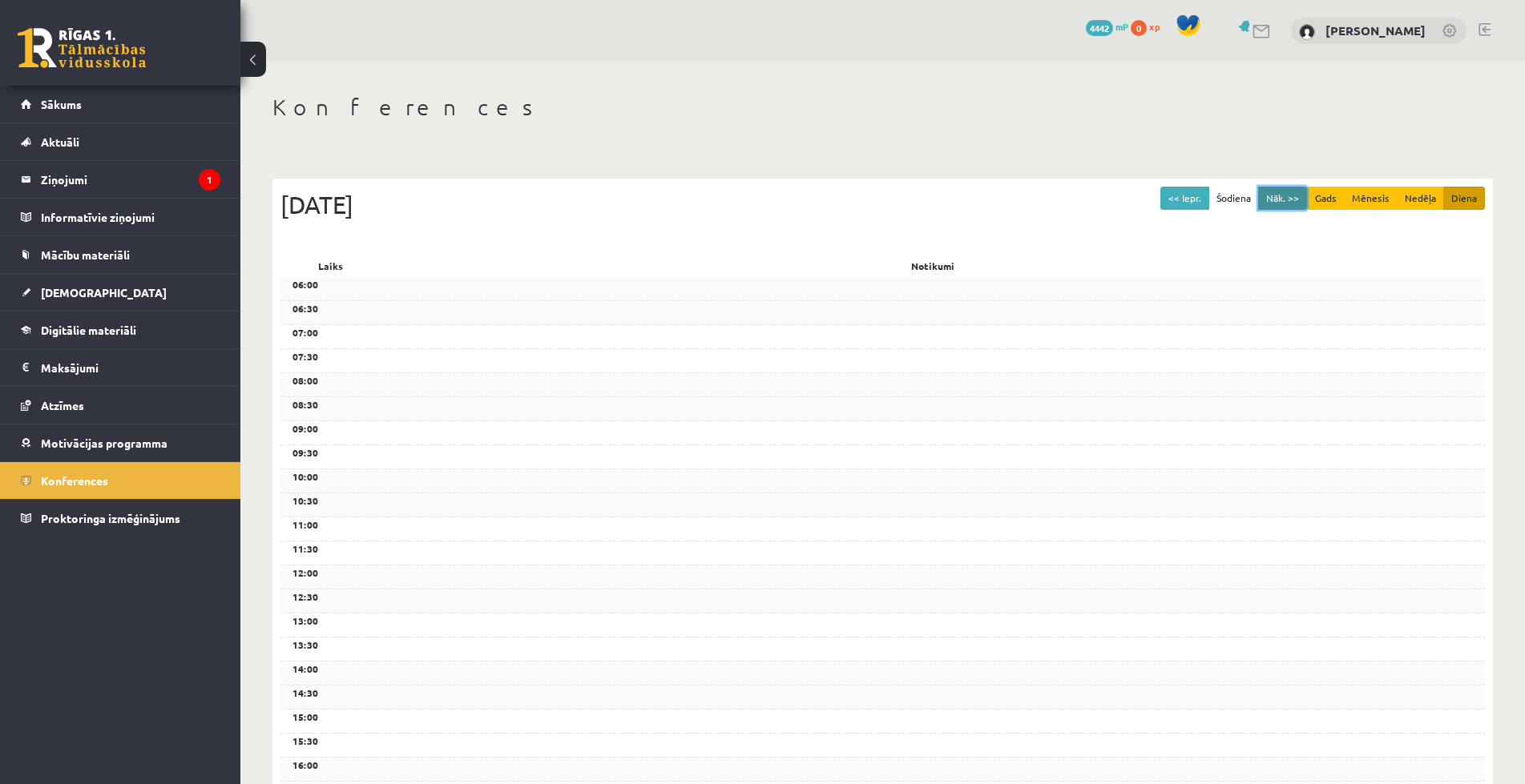
click at [1280, 198] on button "Nāk. >>" at bounding box center [1282, 198] width 49 height 23
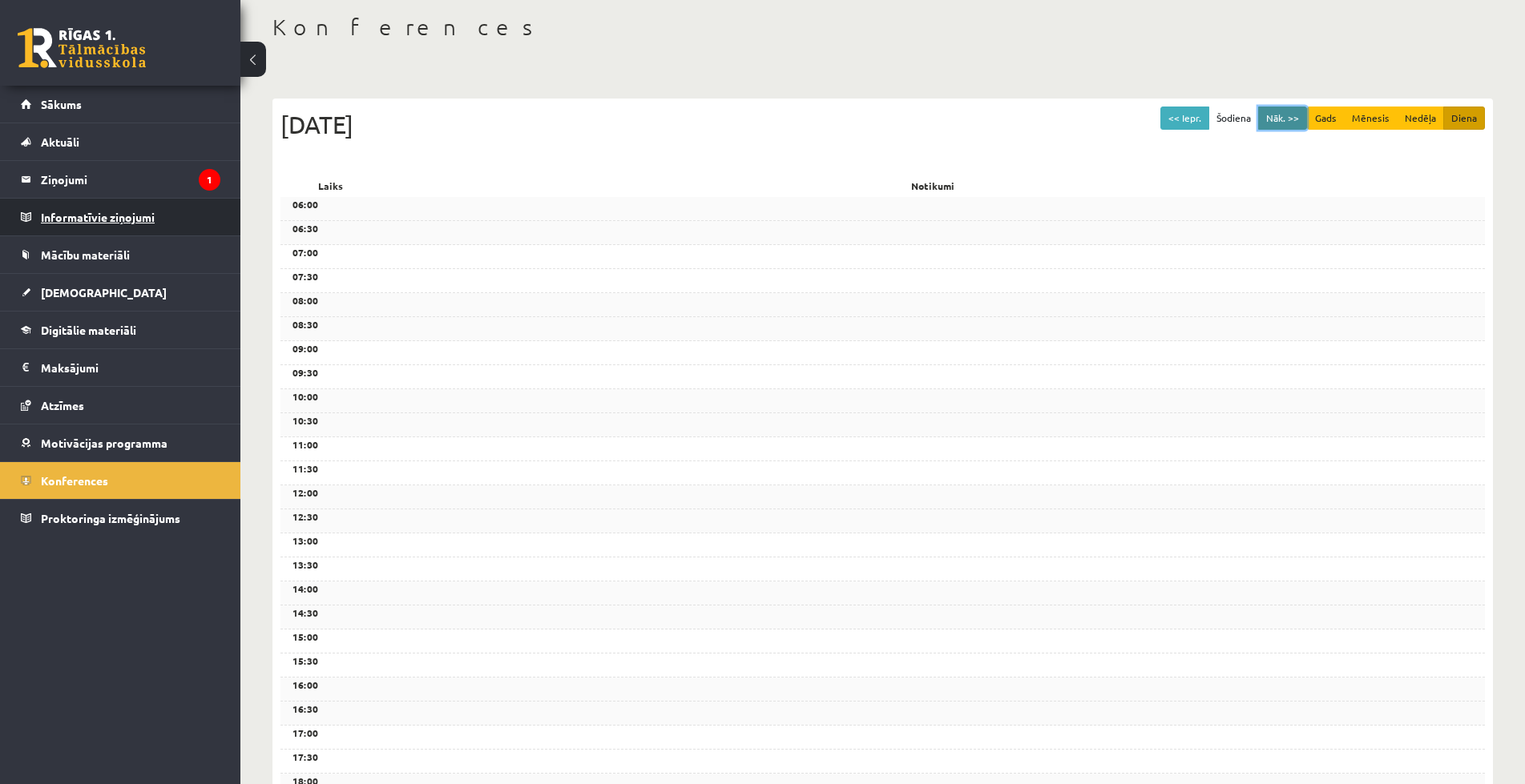
scroll to position [240, 0]
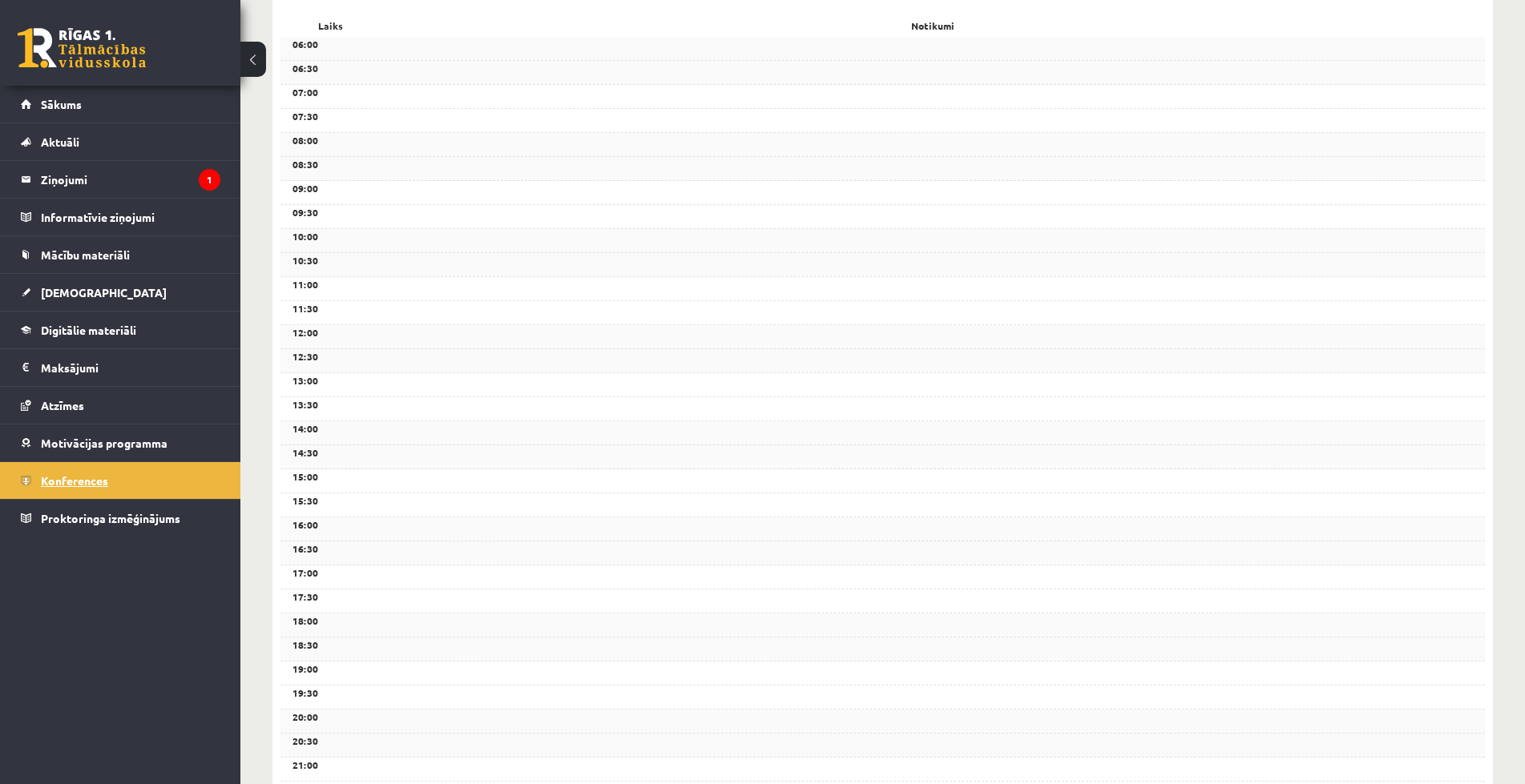
click at [72, 487] on link "Konferences" at bounding box center [120, 481] width 199 height 37
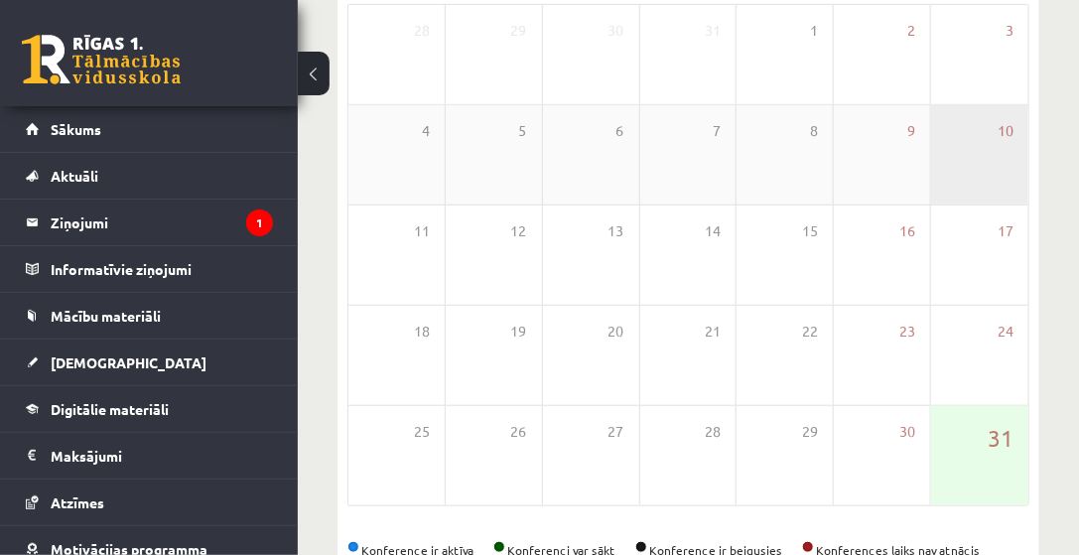
scroll to position [390, 0]
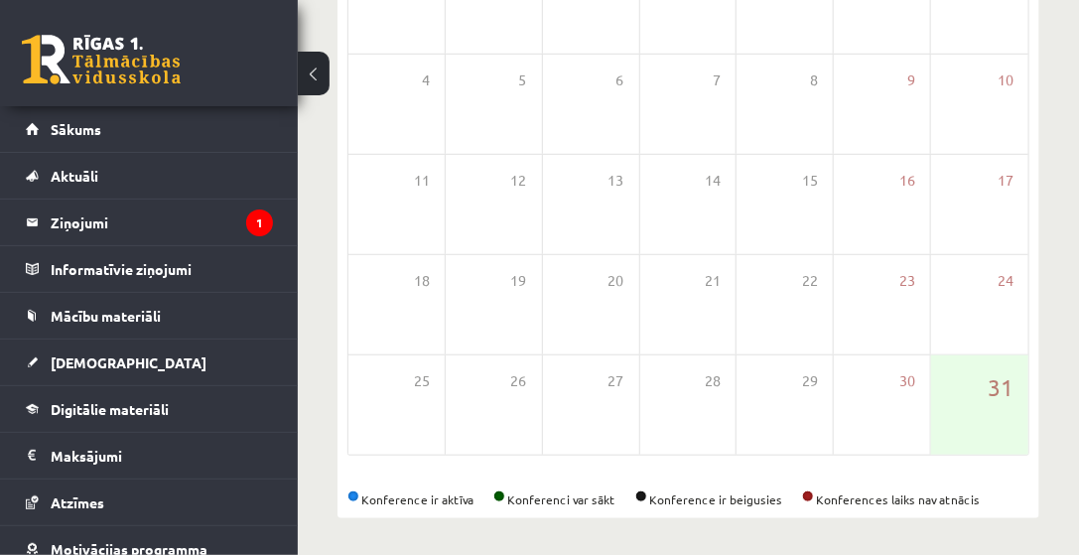
click at [598, 506] on div "<< Iepr. Šodiena Nāk. >> Gads Mēnesis Nedēļa Diena Augusts 2025 Pirmdiena Otrdi…" at bounding box center [689, 174] width 702 height 687
click at [1037, 440] on div "<< Iepr. Šodiena Nāk. >> Gads Mēnesis Nedēļa Diena Augusts 2025 Pirmdiena Otrdi…" at bounding box center [689, 174] width 702 height 687
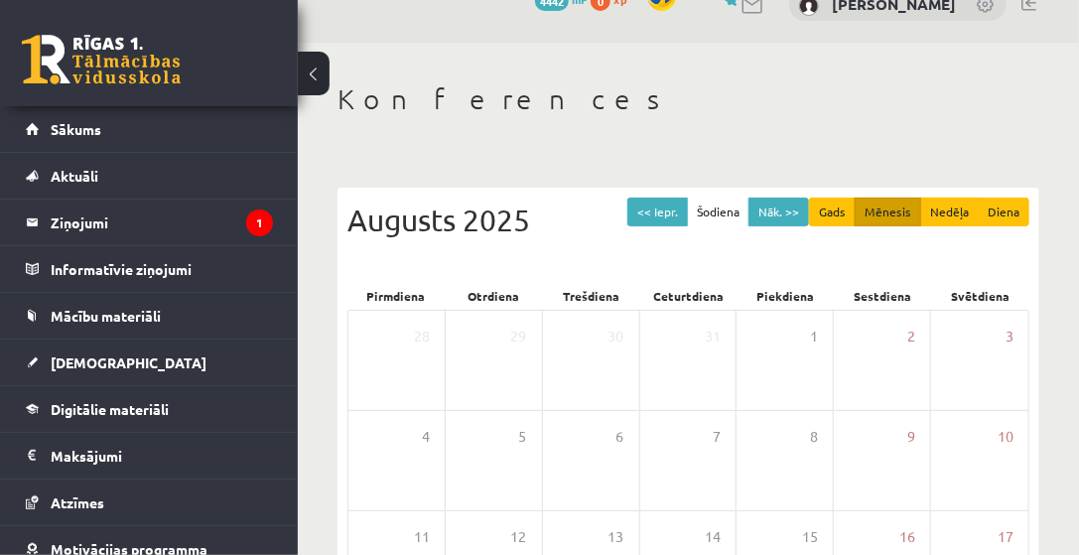
scroll to position [0, 0]
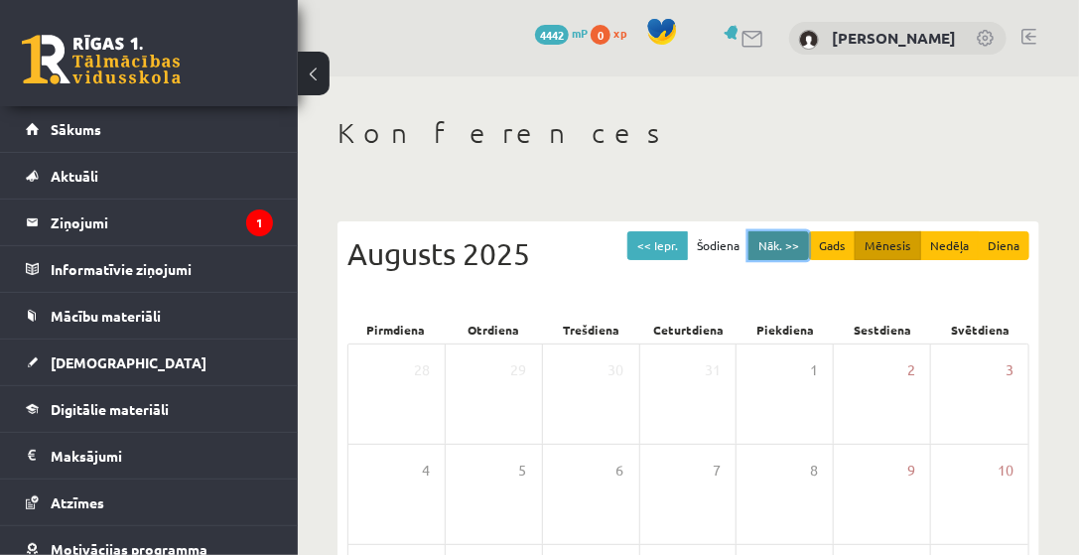
click at [806, 244] on button "Nāk. >>" at bounding box center [779, 245] width 61 height 29
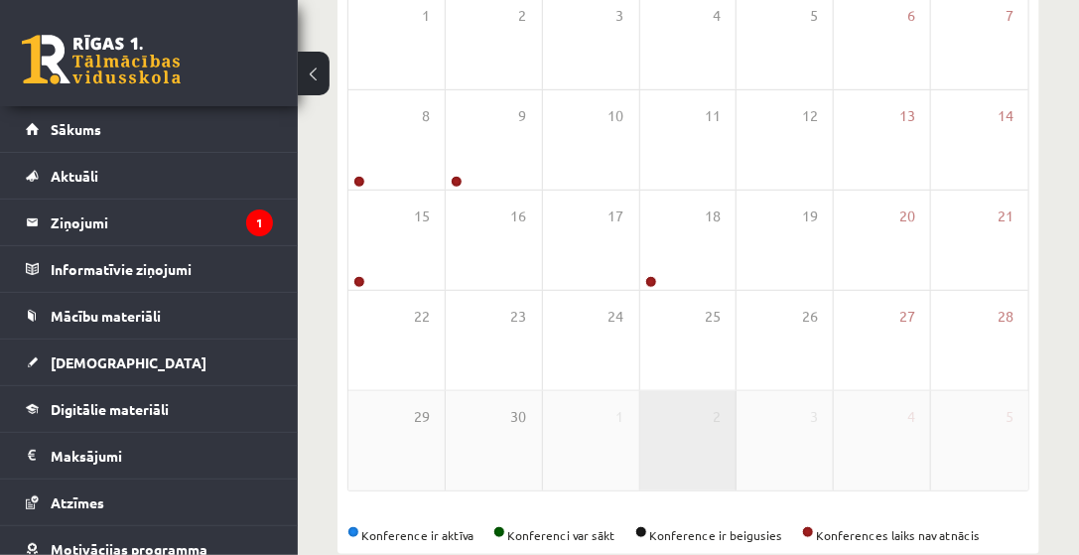
scroll to position [390, 0]
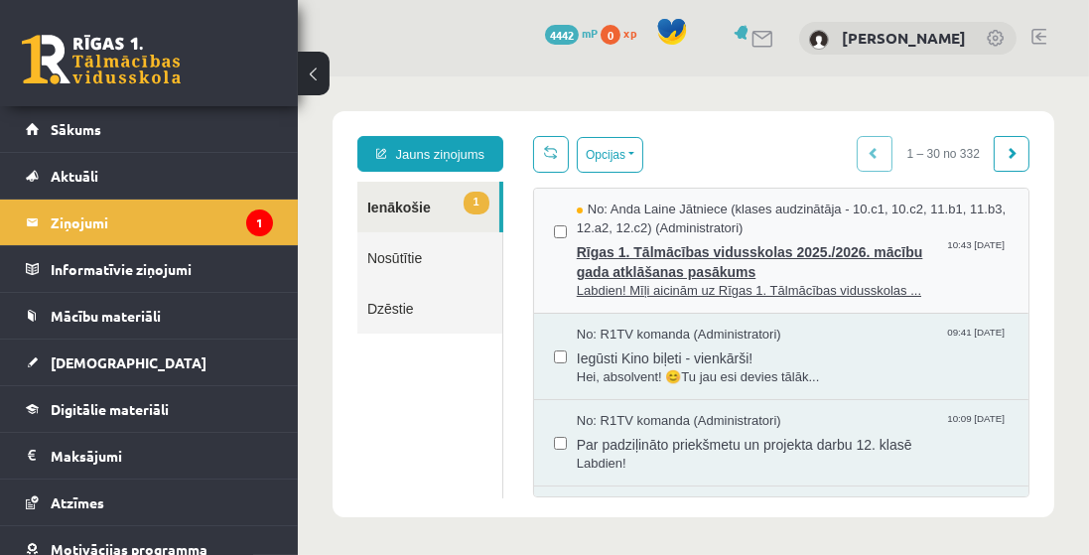
click at [770, 271] on span "Rīgas 1. Tālmācības vidusskolas 2025./2026. mācību gada atklāšanas pasākums" at bounding box center [792, 258] width 432 height 45
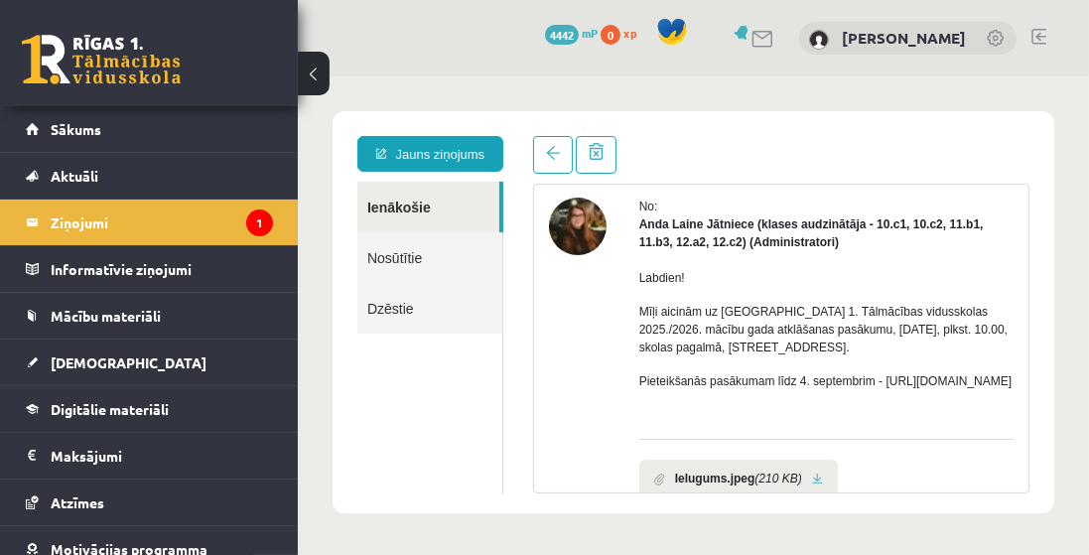
scroll to position [57, 0]
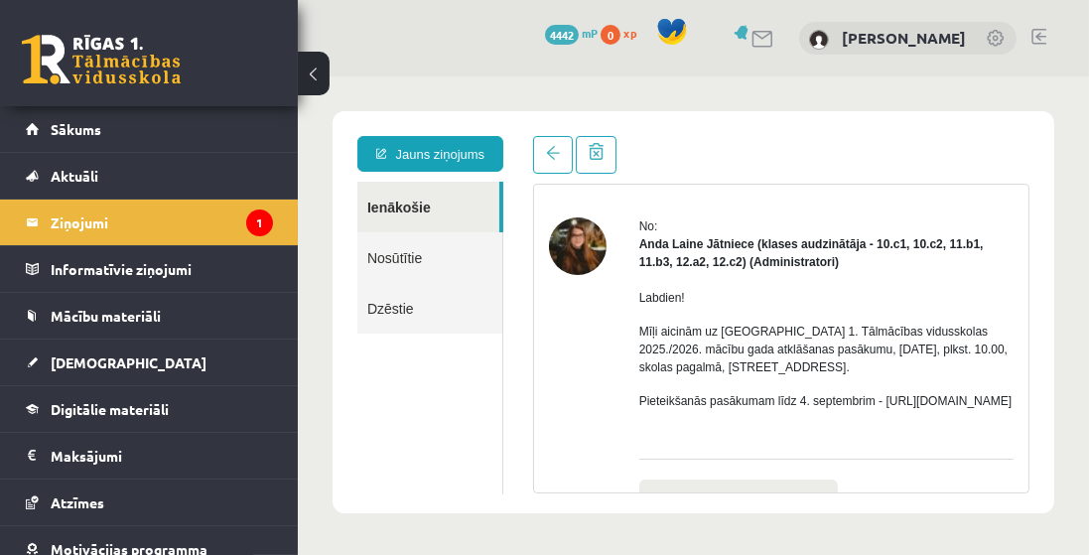
drag, startPoint x: 853, startPoint y: 416, endPoint x: 646, endPoint y: 424, distance: 206.7
click at [646, 409] on p "Pieteikšanās pasākumam līdz 4. septembrim - https://forms.gle/3LWjJyadUWzknJDe9" at bounding box center [825, 400] width 374 height 18
copy p "https://forms.gle/3LWjJyadUWzknJDe9"
click at [608, 369] on div "No: Anda Laine Jātniece (klases audzinātāja - 10.c1, 10.c2, 11.b1, 11.b3, 12.a2…" at bounding box center [780, 398] width 465 height 365
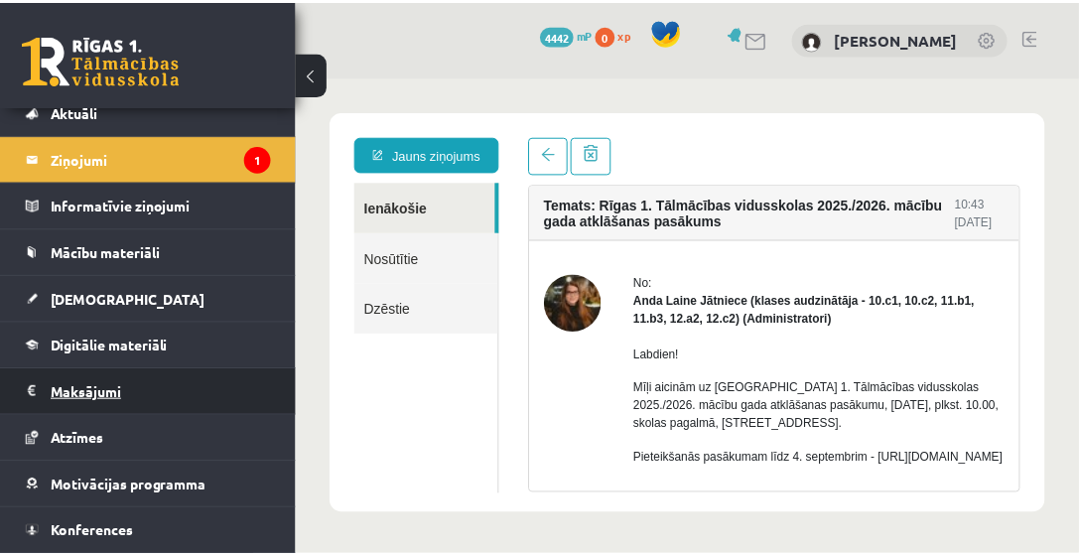
scroll to position [104, 0]
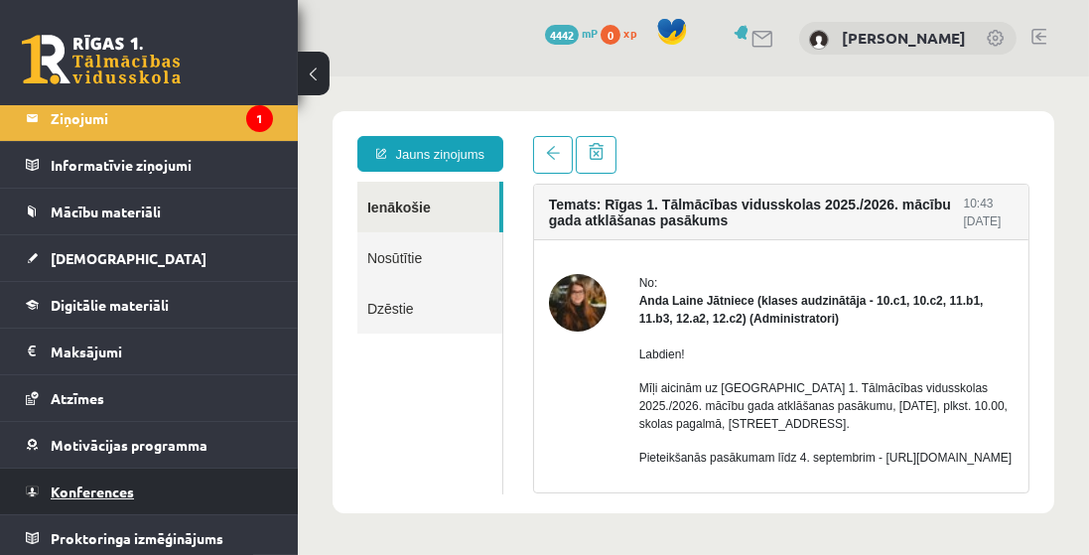
click at [148, 494] on link "Konferences" at bounding box center [149, 492] width 247 height 46
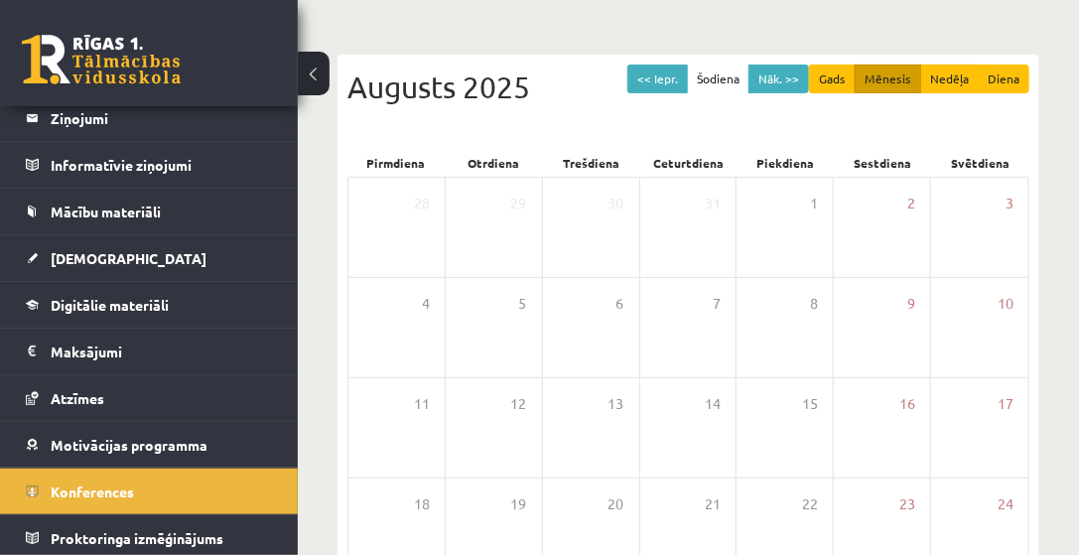
scroll to position [164, 0]
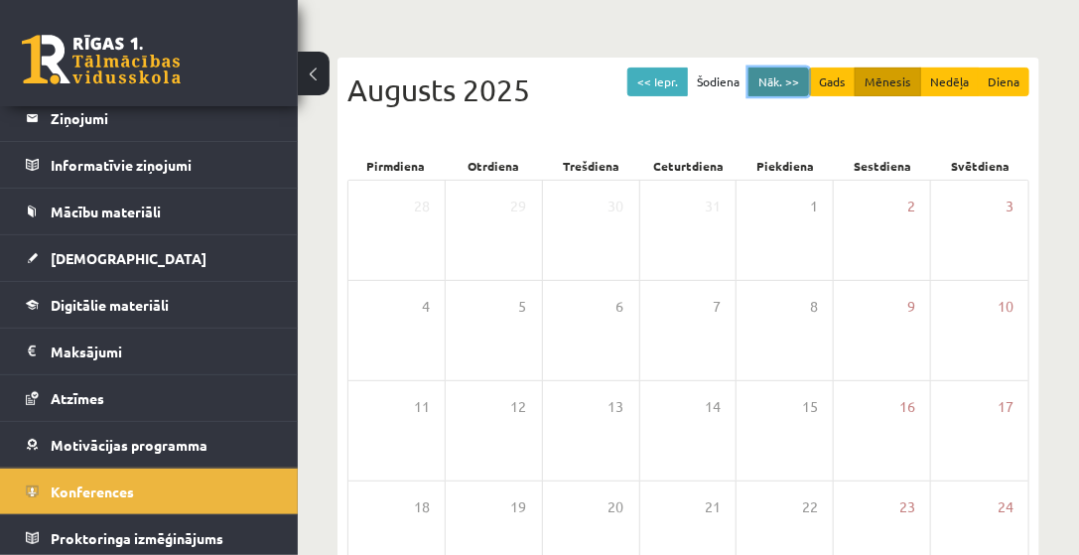
click at [791, 73] on button "Nāk. >>" at bounding box center [779, 82] width 61 height 29
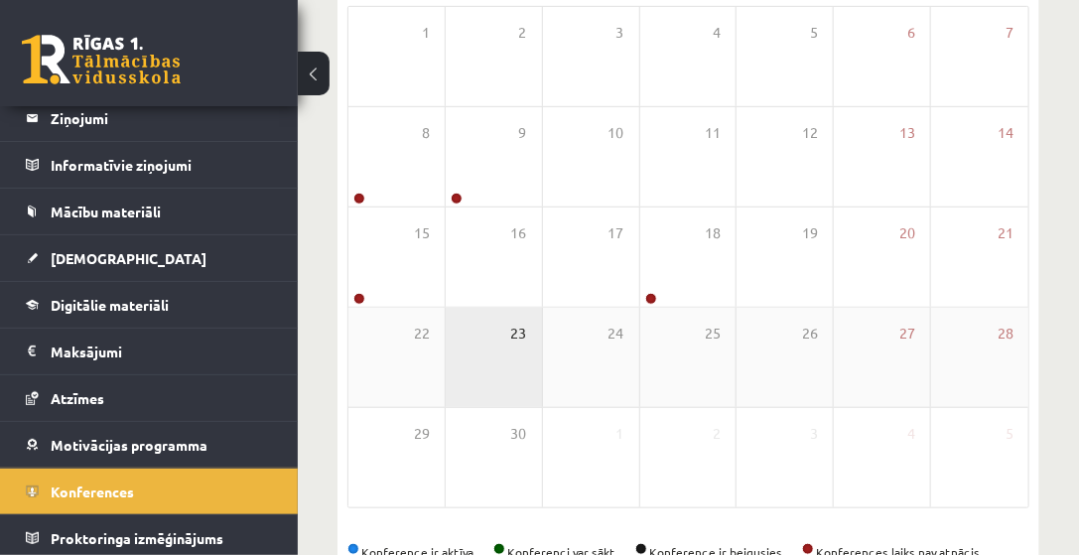
scroll to position [390, 0]
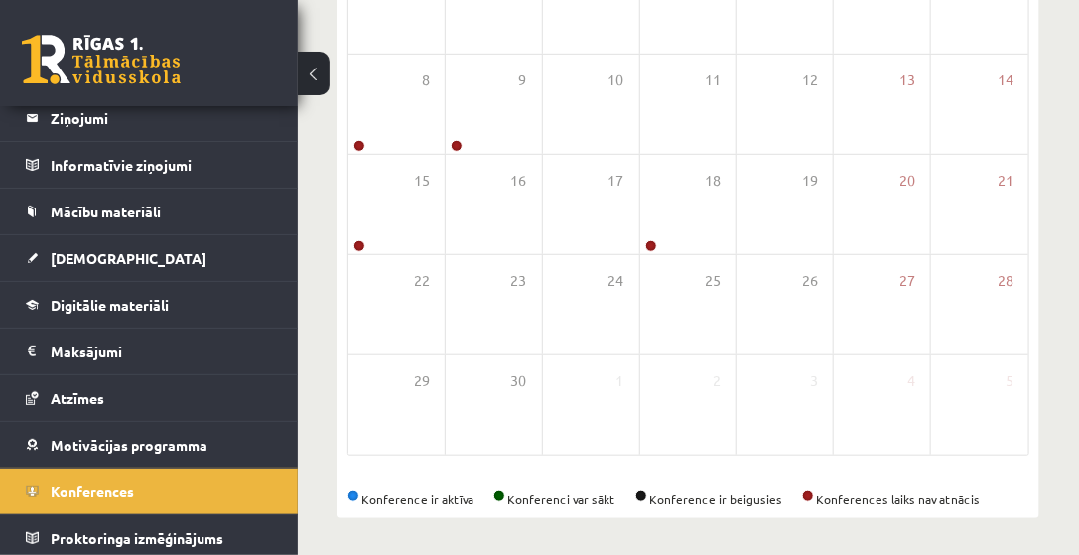
drag, startPoint x: 993, startPoint y: 499, endPoint x: 832, endPoint y: 502, distance: 160.9
click at [817, 502] on div "Konference ir aktīva Konferenci var sākt Konference ir beigusies Konferences la…" at bounding box center [689, 500] width 682 height 18
click at [994, 500] on div "Konference ir aktīva Konferenci var sākt Konference ir beigusies Konferences la…" at bounding box center [689, 500] width 682 height 18
drag, startPoint x: 997, startPoint y: 496, endPoint x: 822, endPoint y: 505, distance: 175.0
click at [822, 505] on div "Konference ir aktīva Konferenci var sākt Konference ir beigusies Konferences la…" at bounding box center [689, 500] width 682 height 18
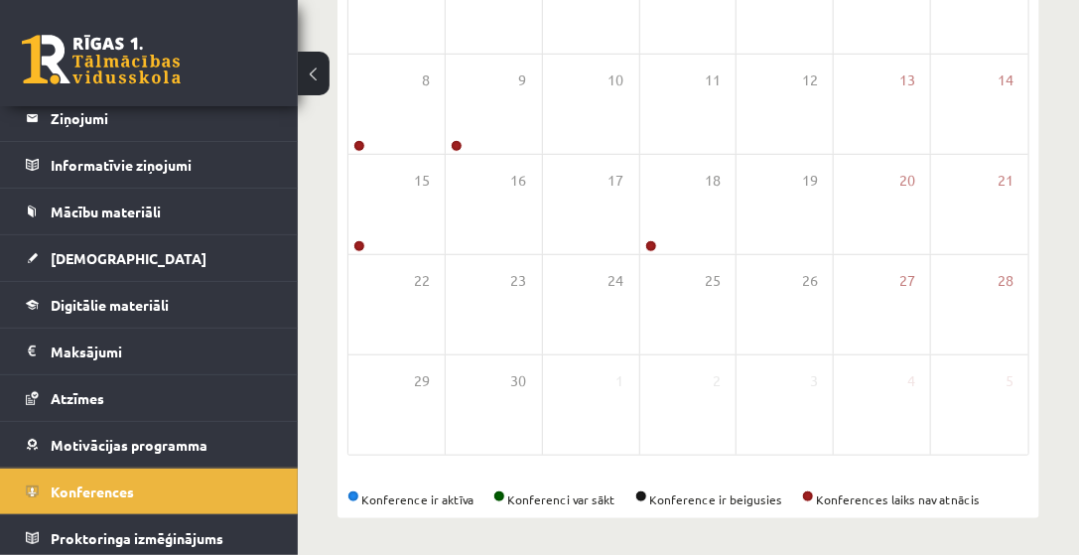
click at [967, 504] on div "Konference ir aktīva Konferenci var sākt Konference ir beigusies Konferences la…" at bounding box center [689, 500] width 682 height 18
click at [1009, 498] on div "Konference ir aktīva Konferenci var sākt Konference ir beigusies Konferences la…" at bounding box center [689, 500] width 682 height 18
click at [982, 498] on div "Konference ir aktīva Konferenci var sākt Konference ir beigusies Konferences la…" at bounding box center [689, 500] width 682 height 18
click at [973, 498] on div "Konference ir aktīva Konferenci var sākt Konference ir beigusies Konferences la…" at bounding box center [689, 500] width 682 height 18
drag, startPoint x: 986, startPoint y: 497, endPoint x: 819, endPoint y: 512, distance: 167.5
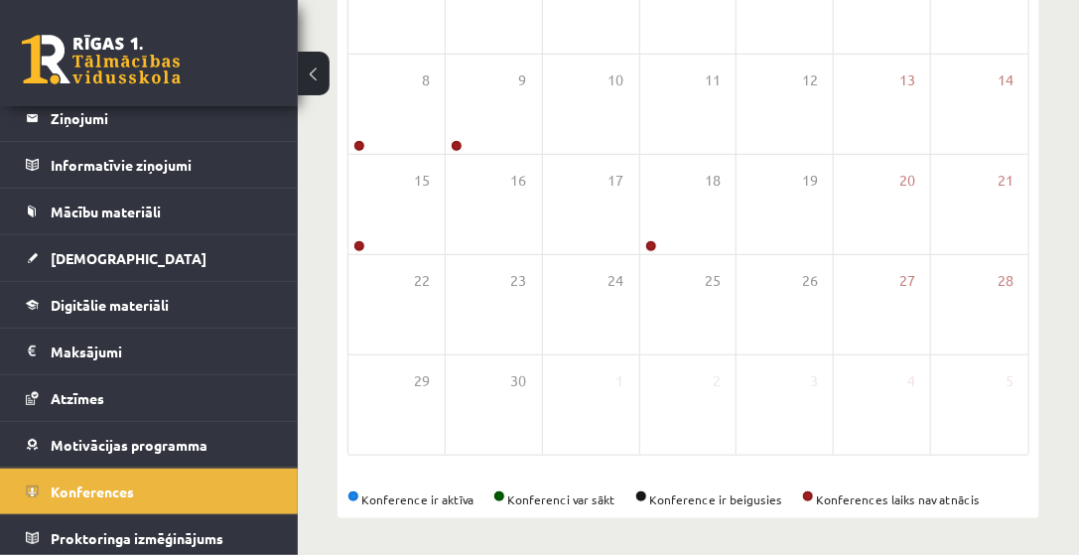
click at [819, 512] on div "<< Iepr. Šodiena Nāk. >> Gads Mēnesis Nedēļa Diena Septembris 2025 Pirmdiena Ot…" at bounding box center [689, 174] width 702 height 687
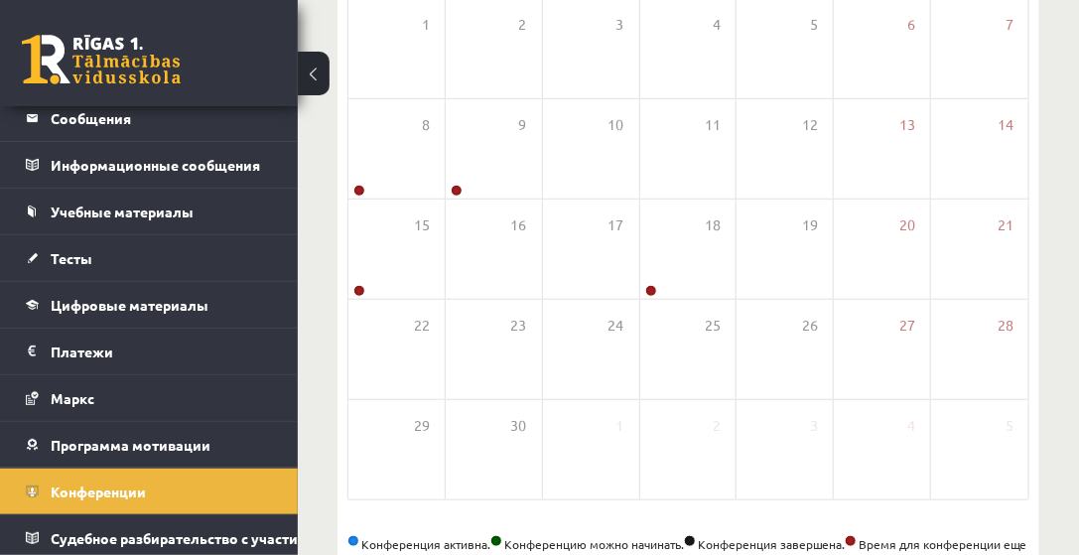
click at [1022, 535] on div "Конференция активна. Конференцию можно начинать. Конференция завершена. Время д…" at bounding box center [689, 553] width 682 height 36
drag, startPoint x: 869, startPoint y: 496, endPoint x: 911, endPoint y: 534, distance: 56.2
click at [911, 534] on div "Конференции << Предыдущая Сегодня Далее >> Год Месяц Неделя День Сентябрь 2025 …" at bounding box center [688, 153] width 781 height 934
click at [809, 535] on div "Конференция активна. Конференцию можно начинать. Конференция завершена. Время д…" at bounding box center [689, 553] width 682 height 36
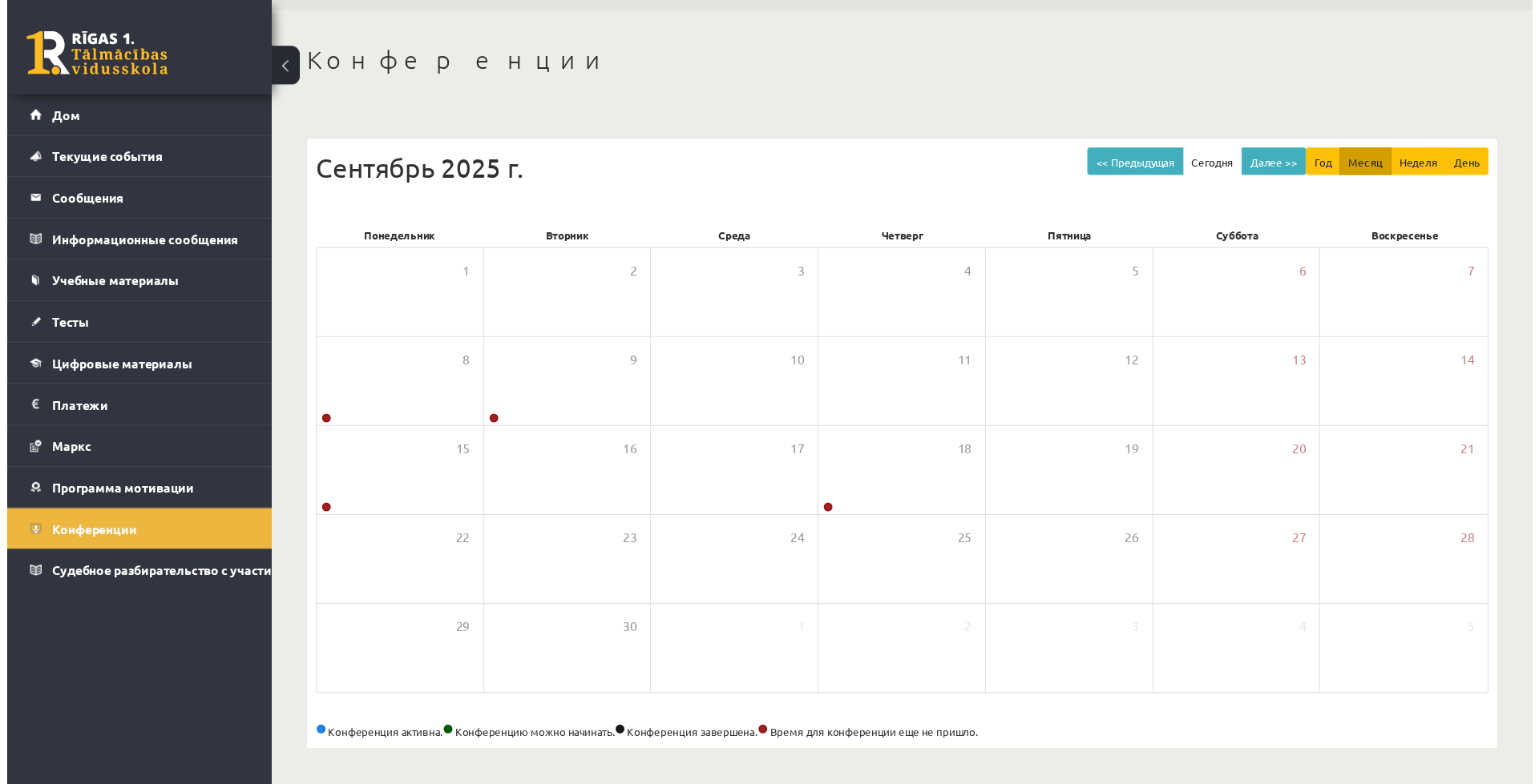
scroll to position [0, 0]
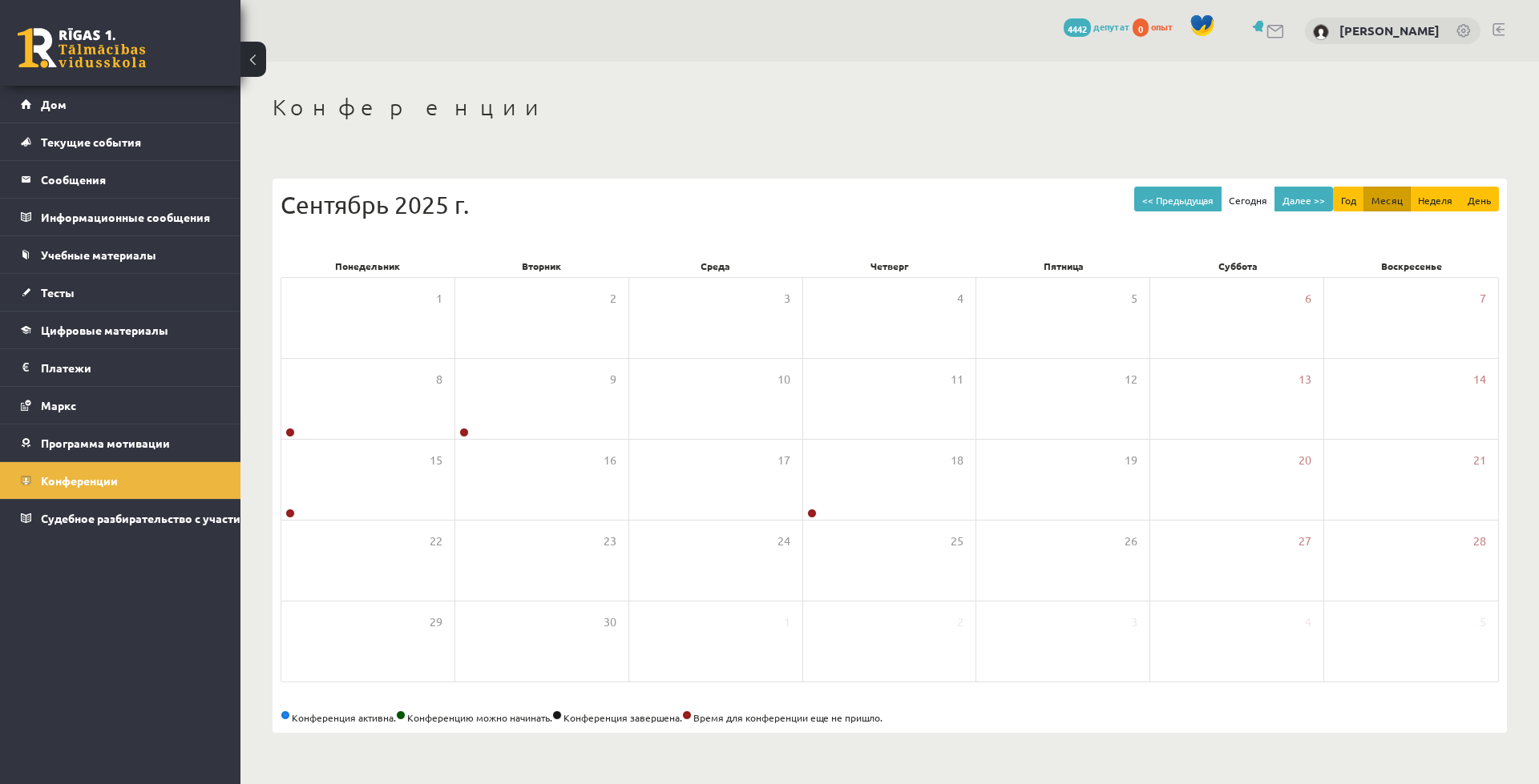
click at [148, 447] on div "0 Подарки 4442 депутат 0 опыт Екатерина Элиза Шатровска Дом Текущие события Как…" at bounding box center [120, 392] width 240 height 784
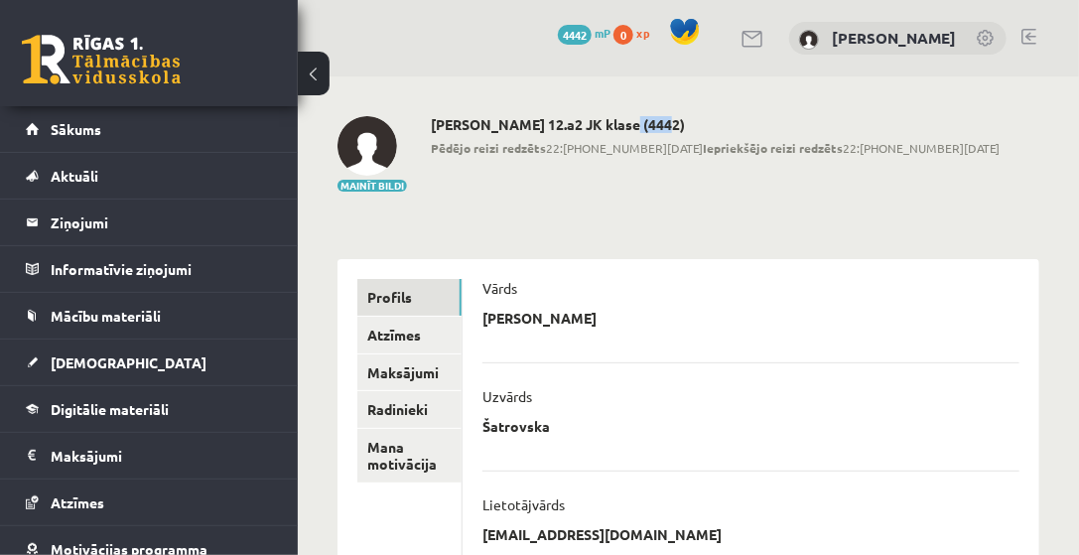
drag, startPoint x: 614, startPoint y: 132, endPoint x: 645, endPoint y: 129, distance: 31.9
click at [645, 129] on h2 "[PERSON_NAME] 12.a2 JK klase (4442)" at bounding box center [715, 124] width 569 height 17
click at [608, 128] on h2 "[PERSON_NAME] 12.a2 JK klase (4442)" at bounding box center [715, 124] width 569 height 17
drag, startPoint x: 609, startPoint y: 128, endPoint x: 691, endPoint y: 131, distance: 82.5
click at [691, 131] on h2 "[PERSON_NAME] 12.a2 JK klase (4442)" at bounding box center [715, 124] width 569 height 17
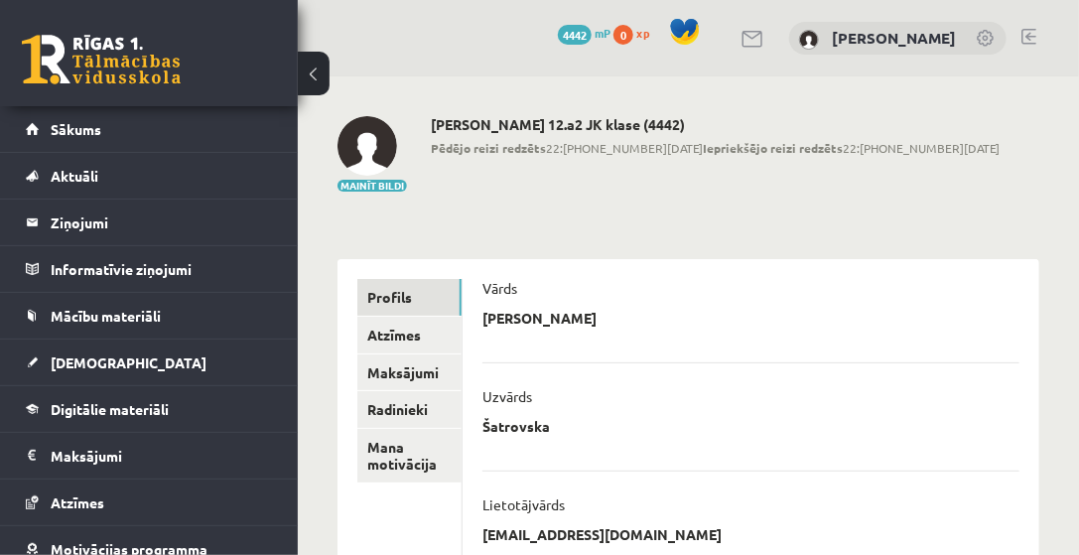
click at [767, 120] on h2 "[PERSON_NAME] 12.a2 JK klase (4442)" at bounding box center [715, 124] width 569 height 17
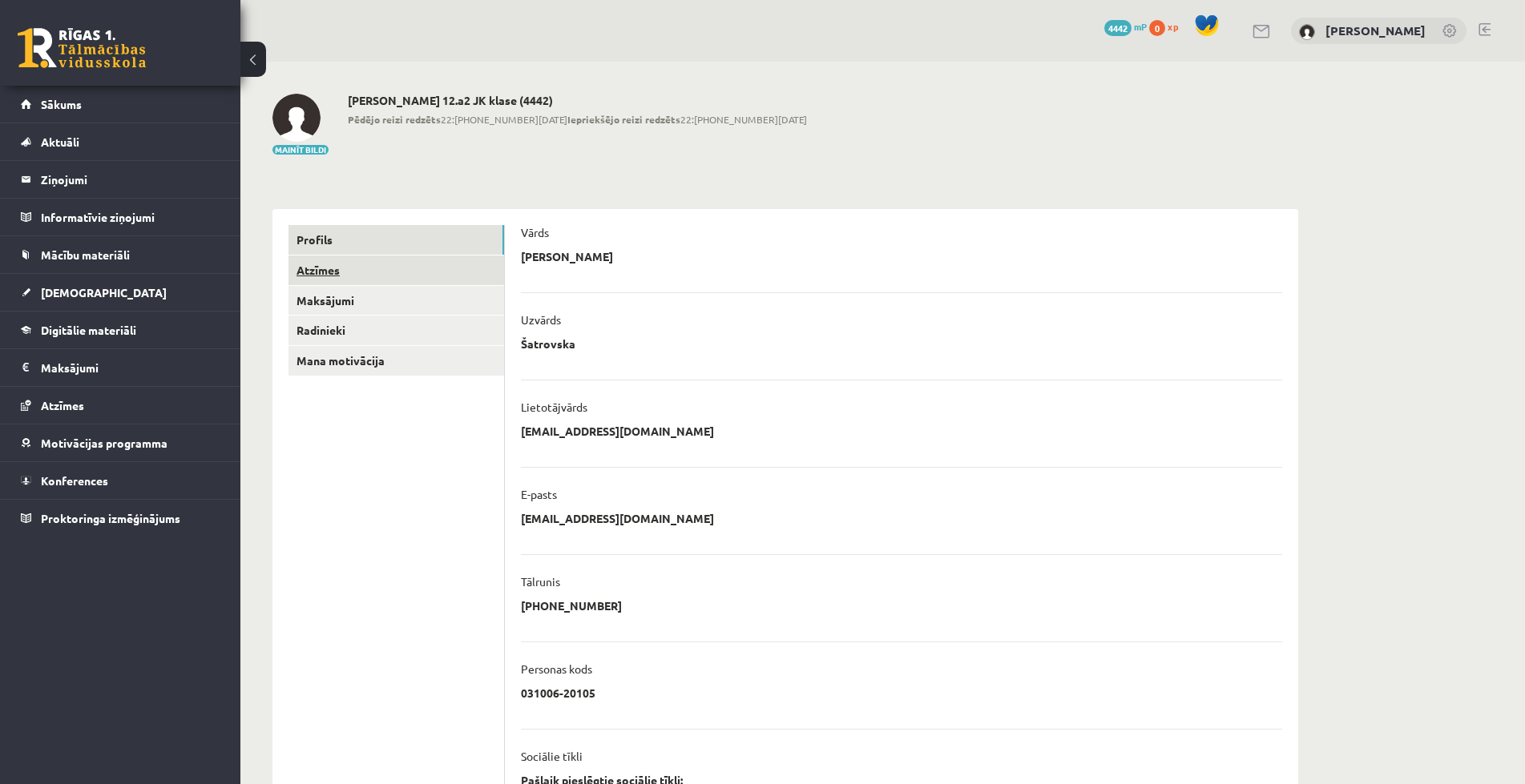
click at [335, 270] on link "Atzīmes" at bounding box center [395, 270] width 215 height 30
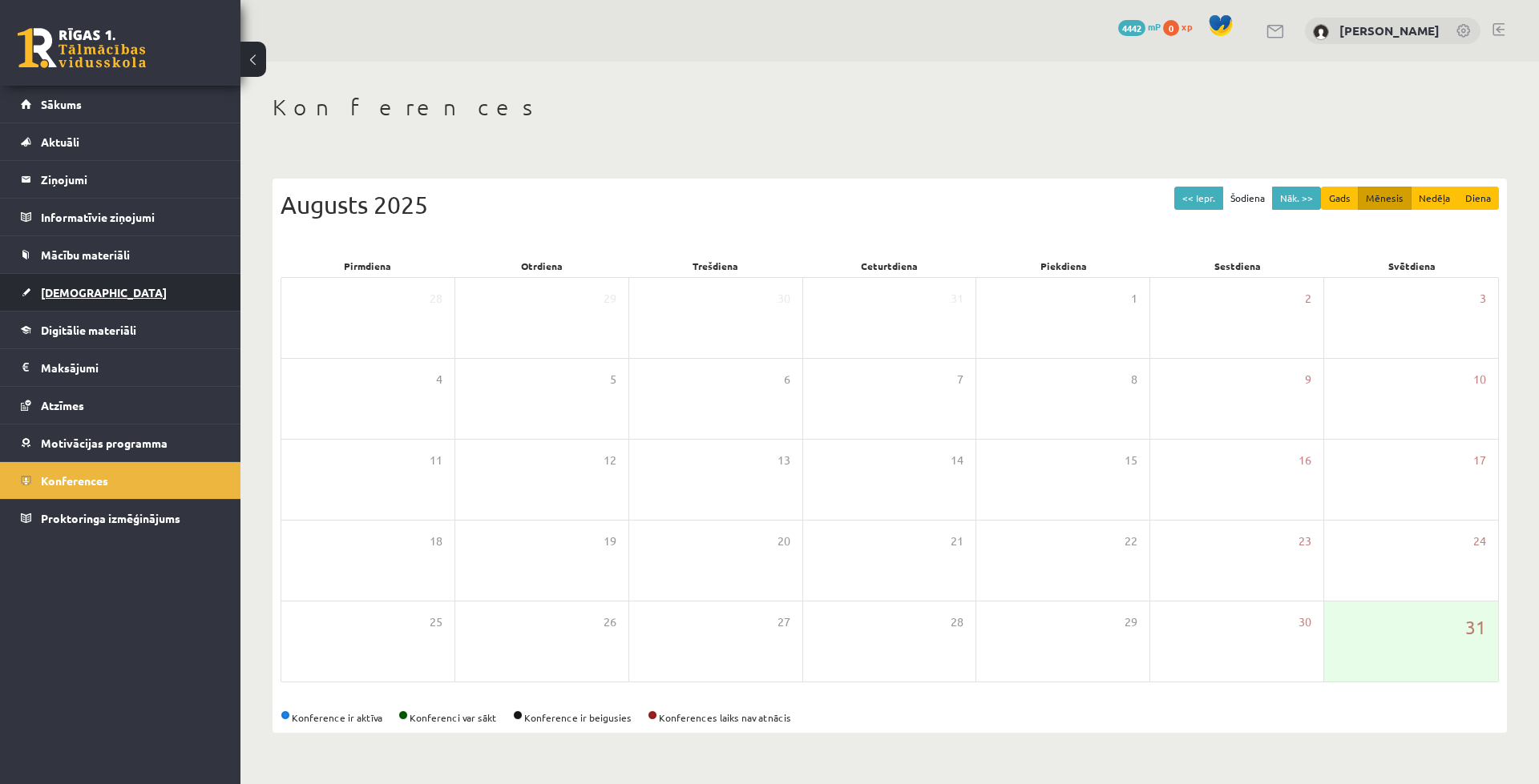
click at [45, 299] on link "[DEMOGRAPHIC_DATA]" at bounding box center [120, 293] width 199 height 37
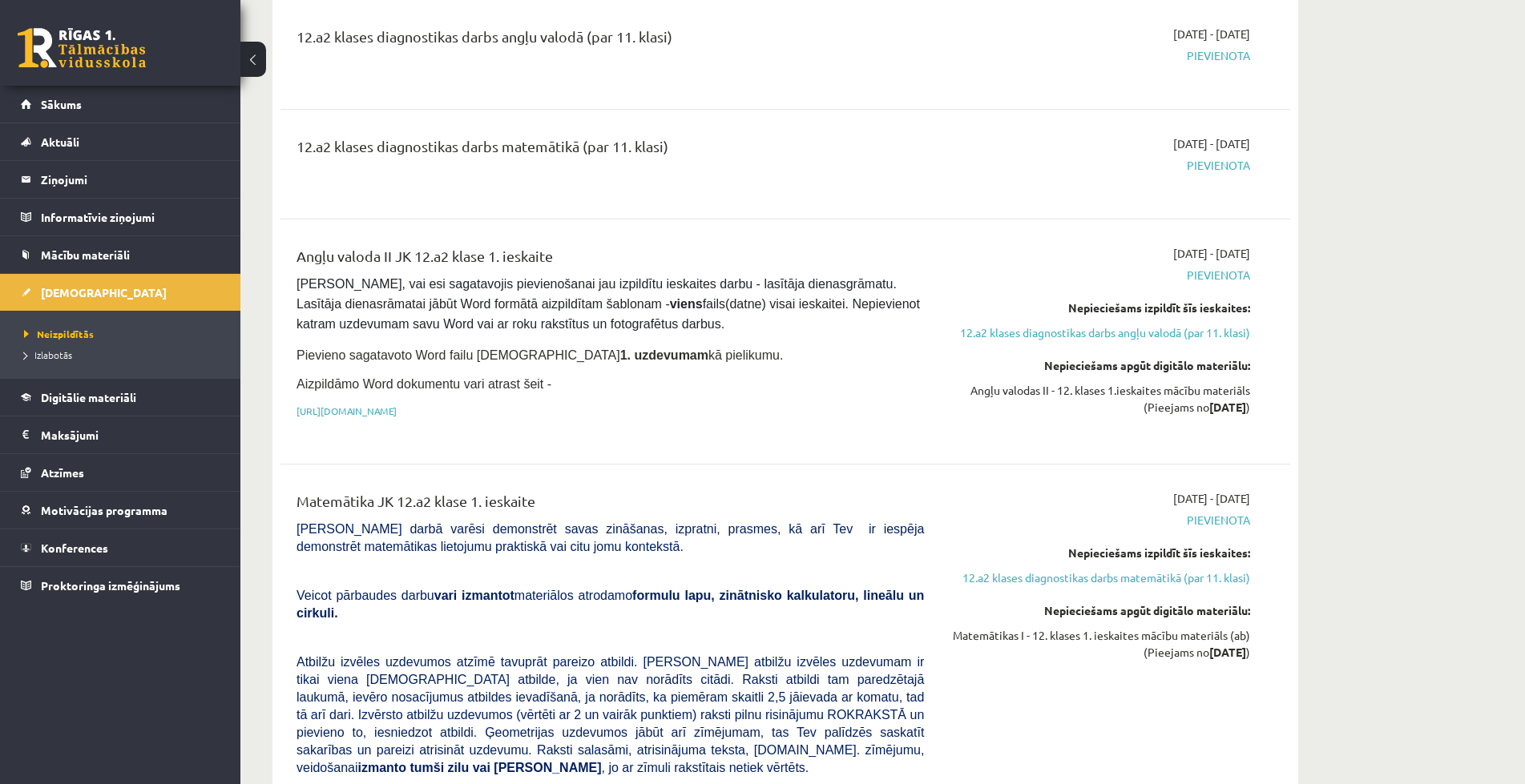
scroll to position [320, 0]
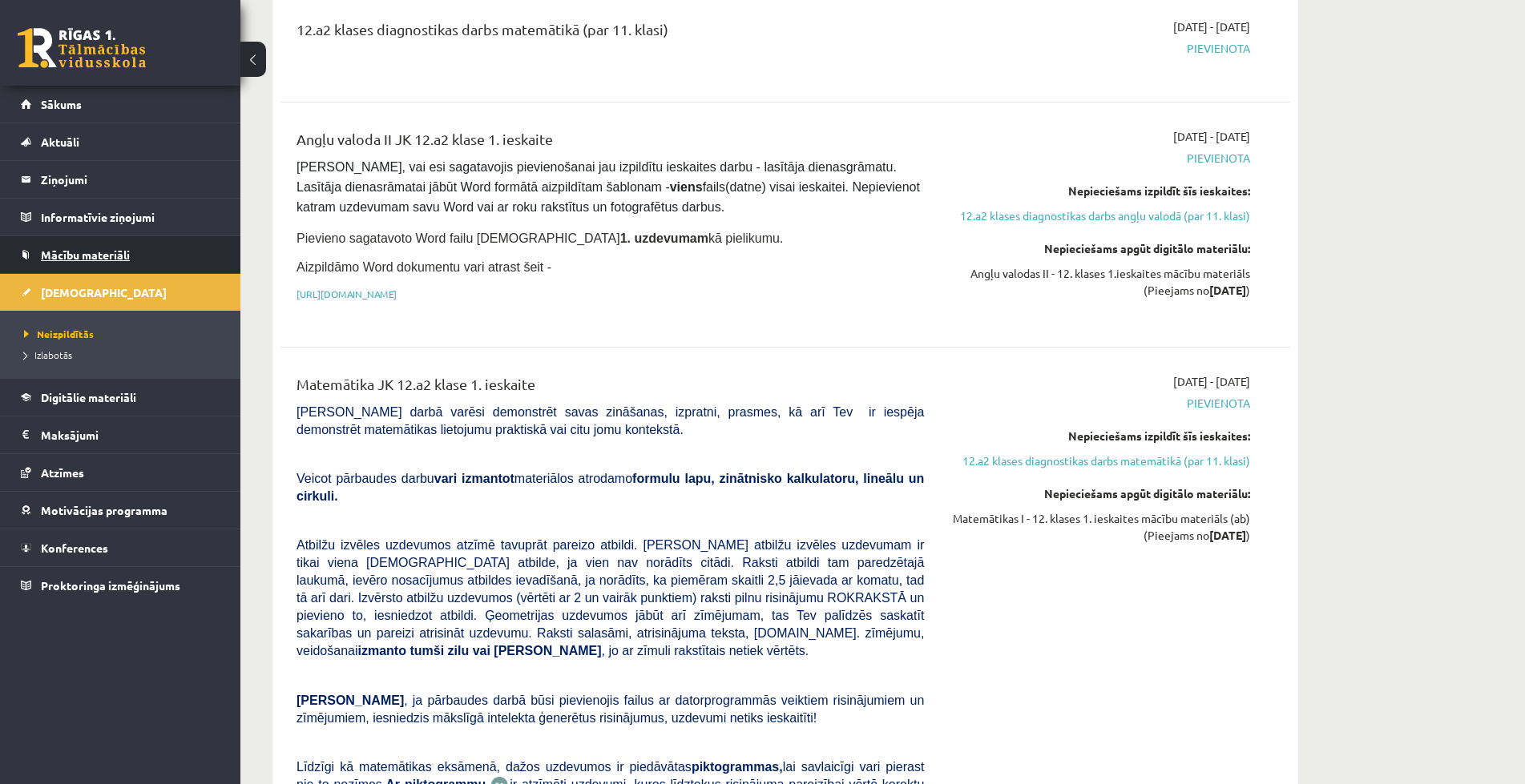
click at [81, 253] on span "Mācību materiāli" at bounding box center [86, 255] width 89 height 15
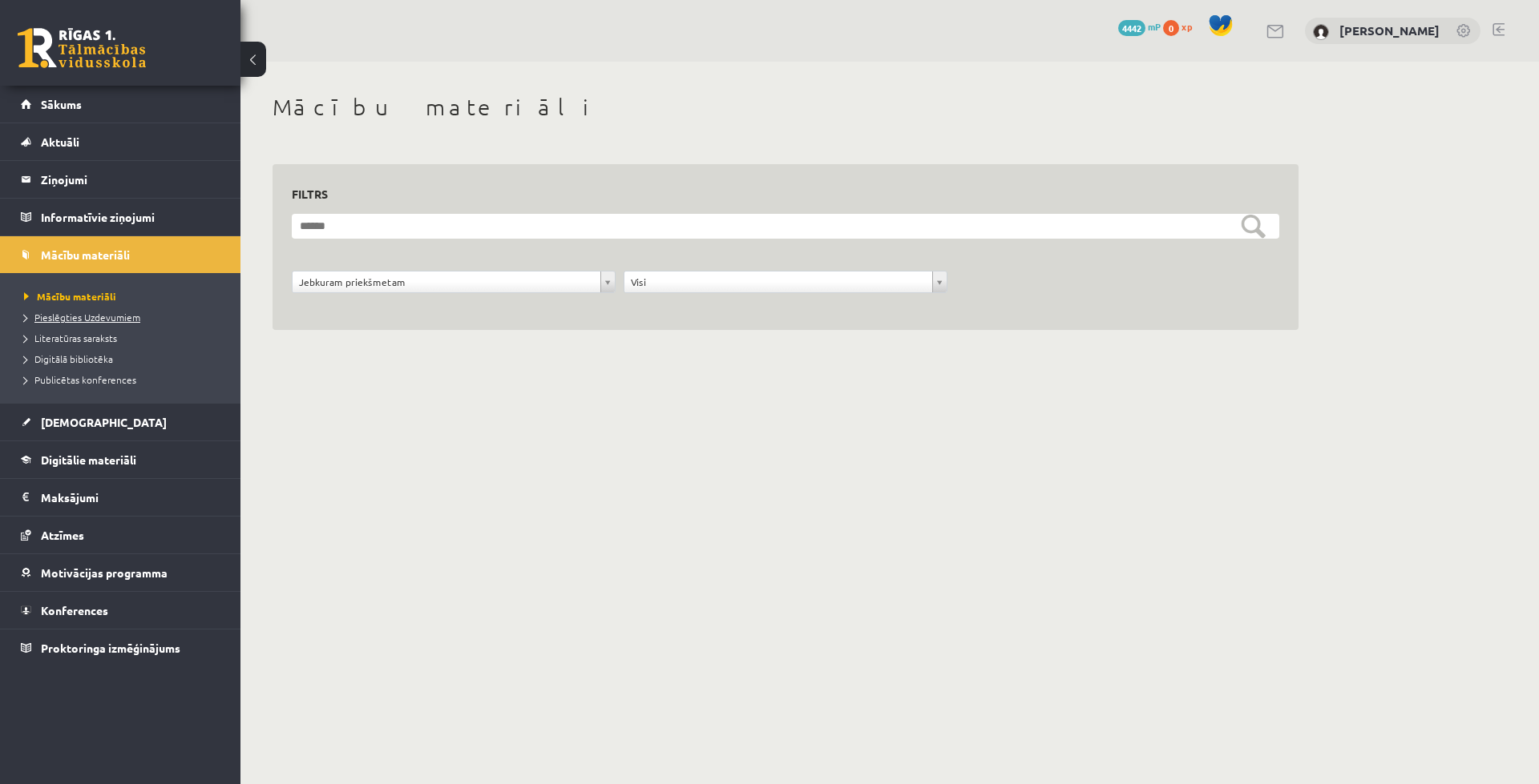
click at [83, 318] on span "Pieslēgties Uzdevumiem" at bounding box center [82, 317] width 116 height 13
click at [115, 578] on span "Motivācijas programma" at bounding box center [104, 573] width 127 height 15
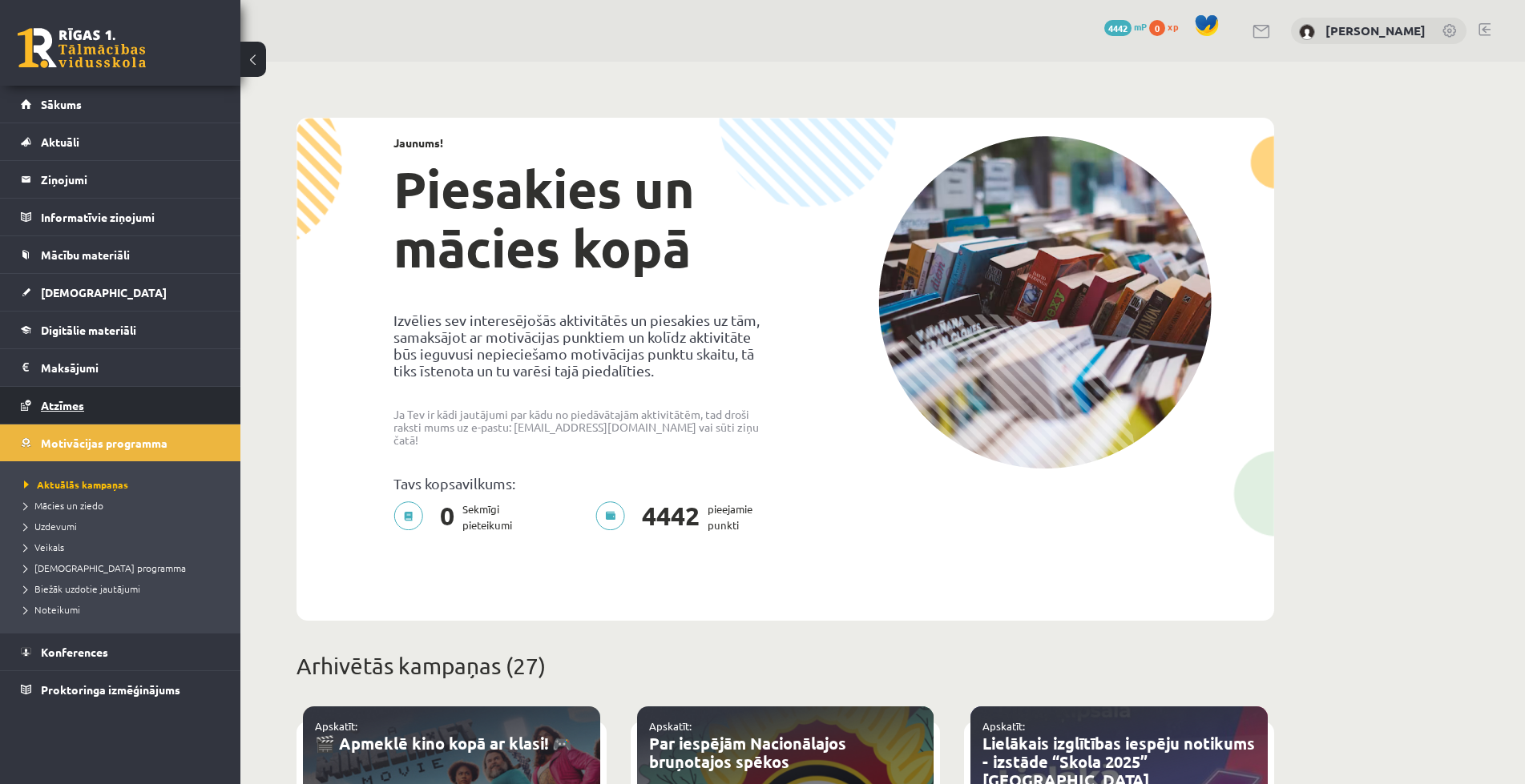
click at [63, 402] on span "Atzīmes" at bounding box center [63, 406] width 44 height 15
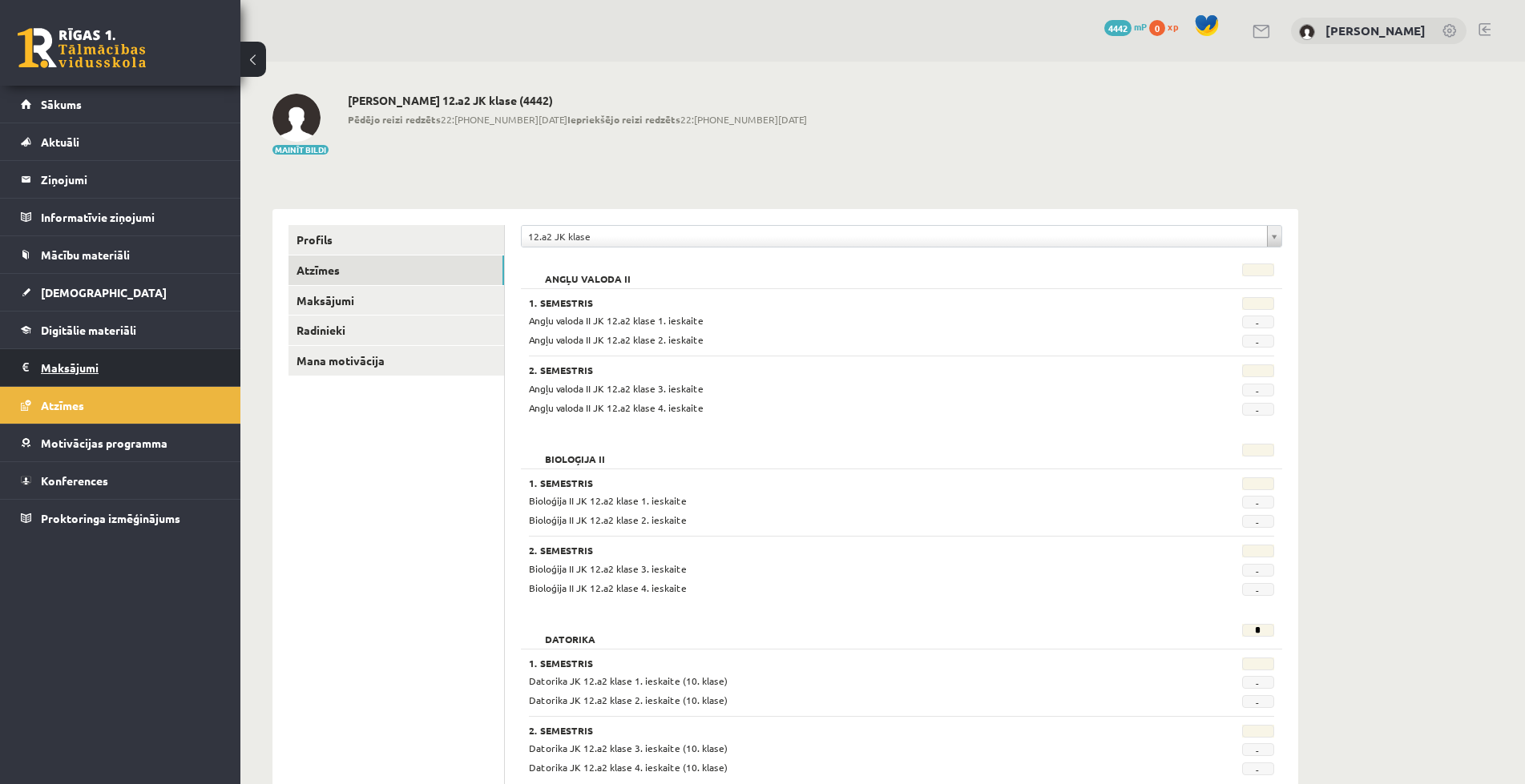
click at [107, 372] on legend "Maksājumi 0" at bounding box center [131, 368] width 179 height 37
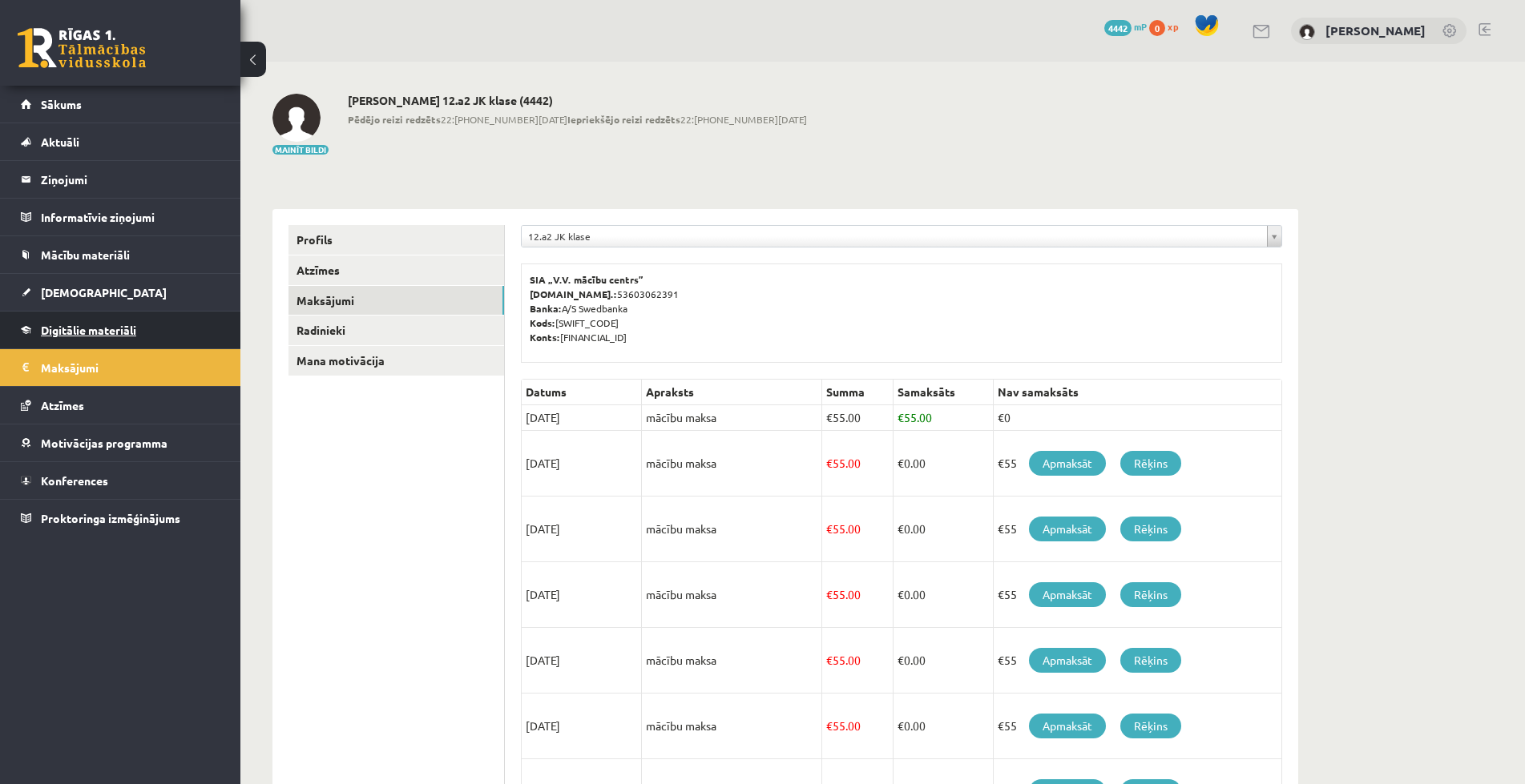
click at [100, 338] on link "Digitālie materiāli" at bounding box center [120, 330] width 199 height 37
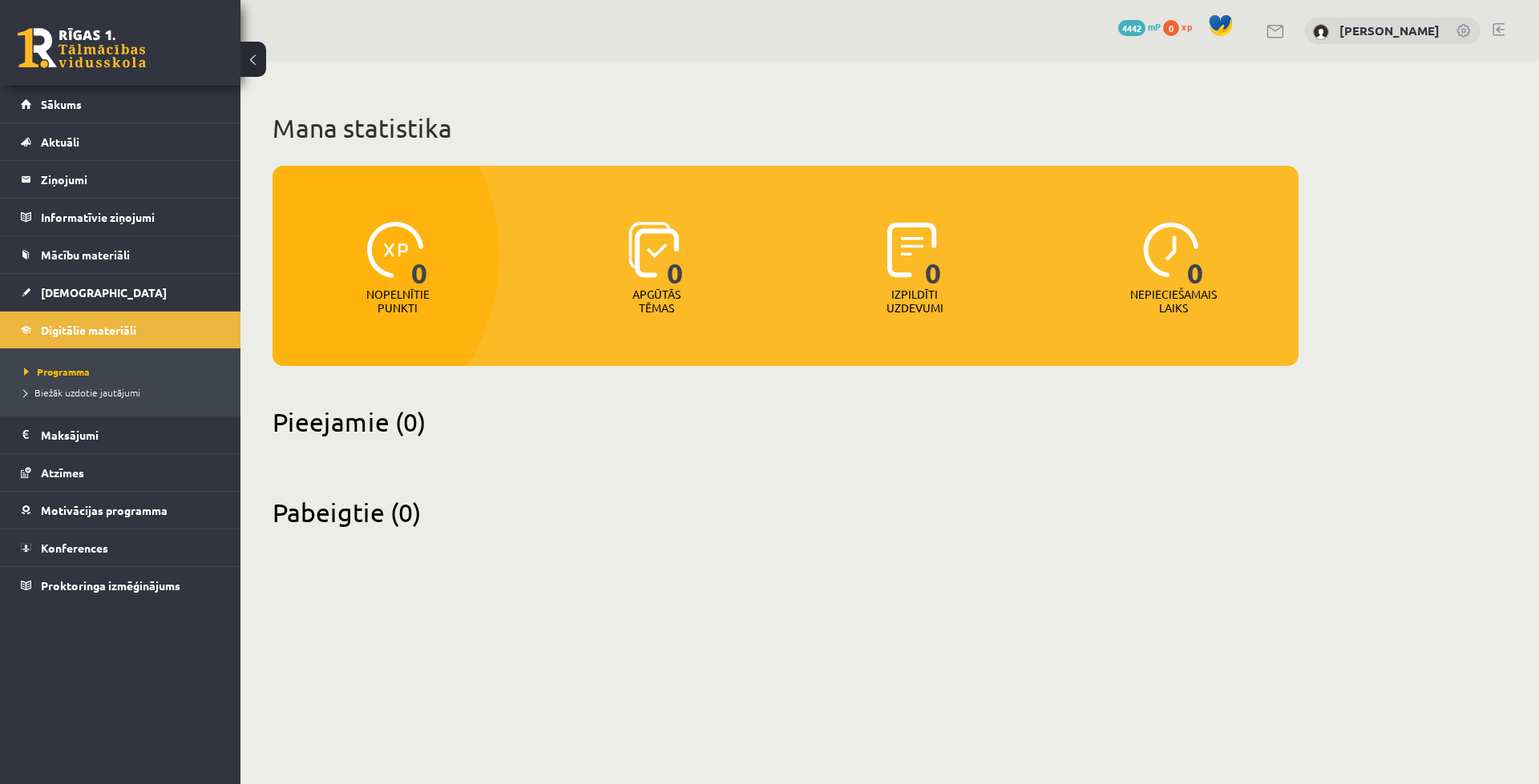
click at [386, 429] on h2 "Pieejamie (0)" at bounding box center [785, 421] width 1026 height 31
click at [367, 506] on h2 "Pabeigtie (0)" at bounding box center [785, 512] width 1026 height 31
click at [80, 285] on link "[DEMOGRAPHIC_DATA]" at bounding box center [120, 293] width 199 height 37
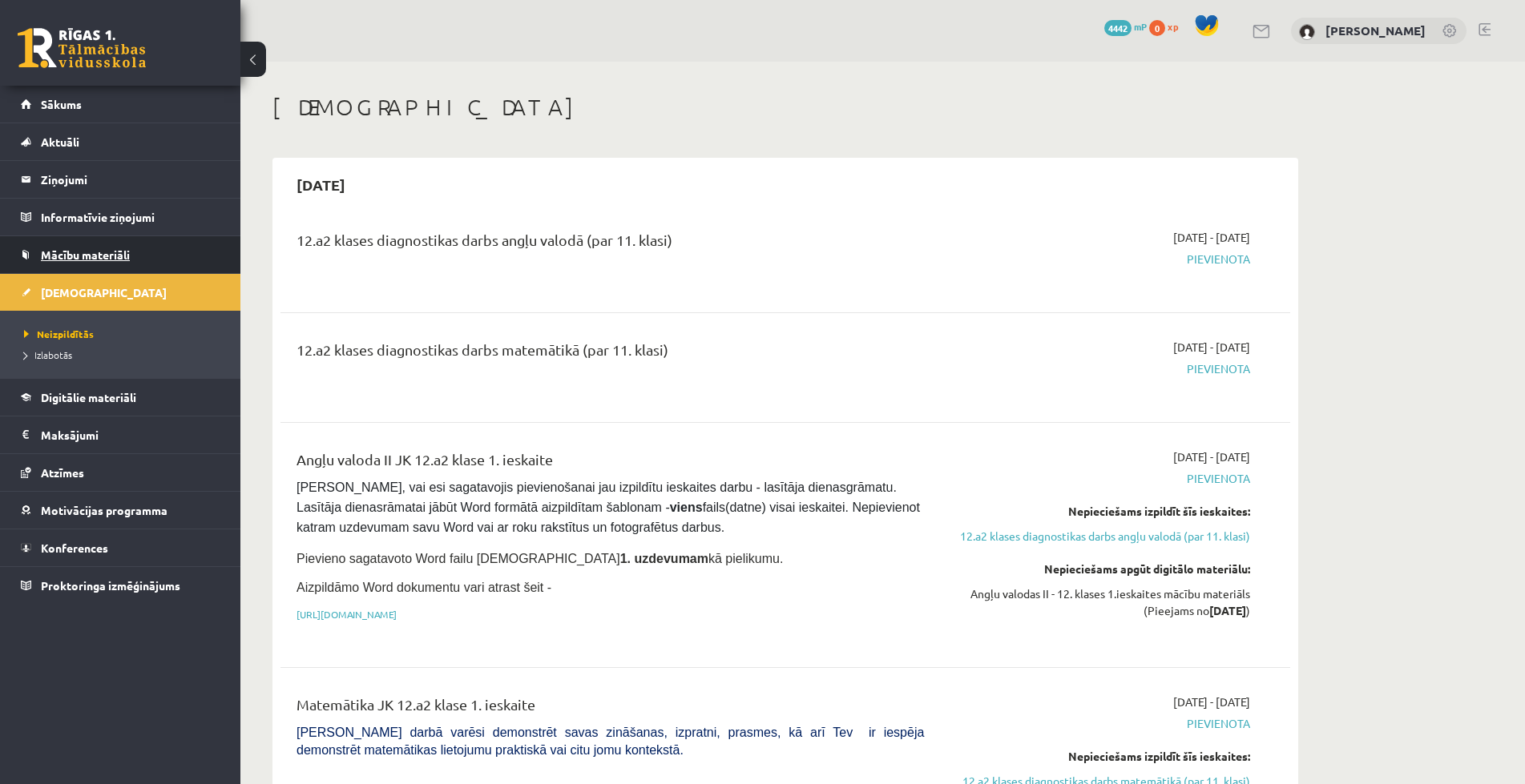
click at [89, 259] on span "Mācību materiāli" at bounding box center [86, 255] width 89 height 15
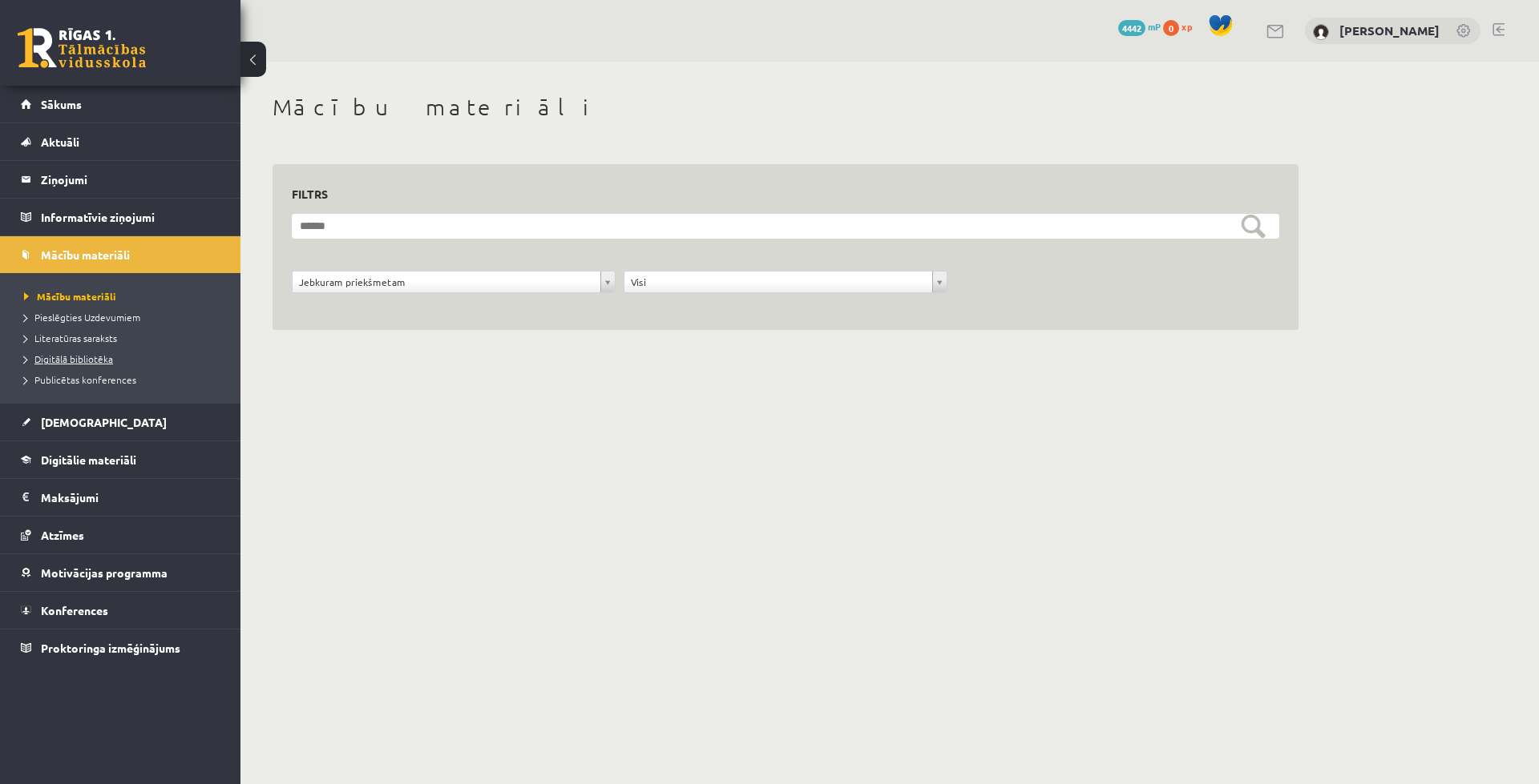
click at [77, 363] on span "Digitālā bibliotēka" at bounding box center [69, 359] width 89 height 13
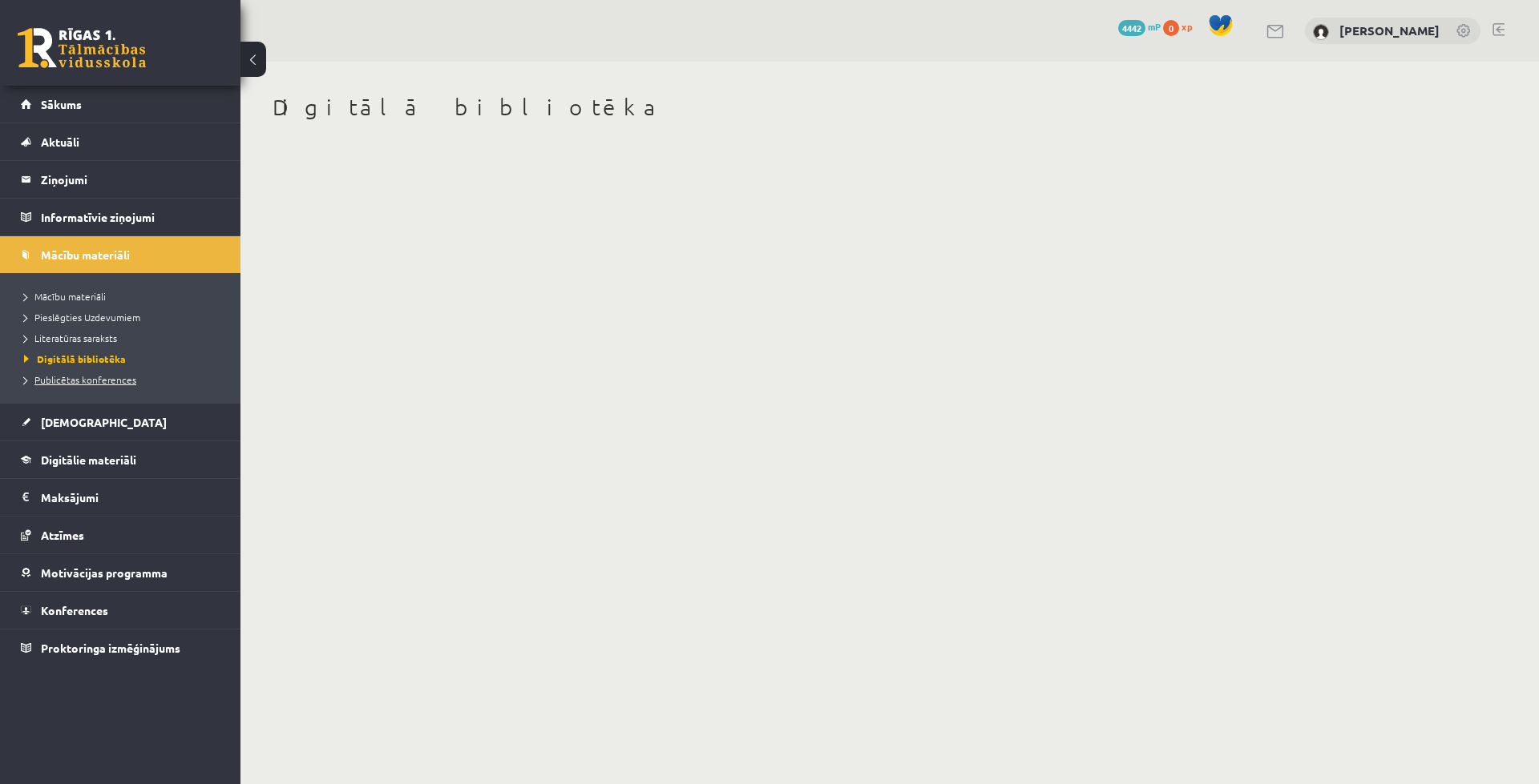
click at [80, 382] on span "Publicētas konferences" at bounding box center [80, 380] width 112 height 13
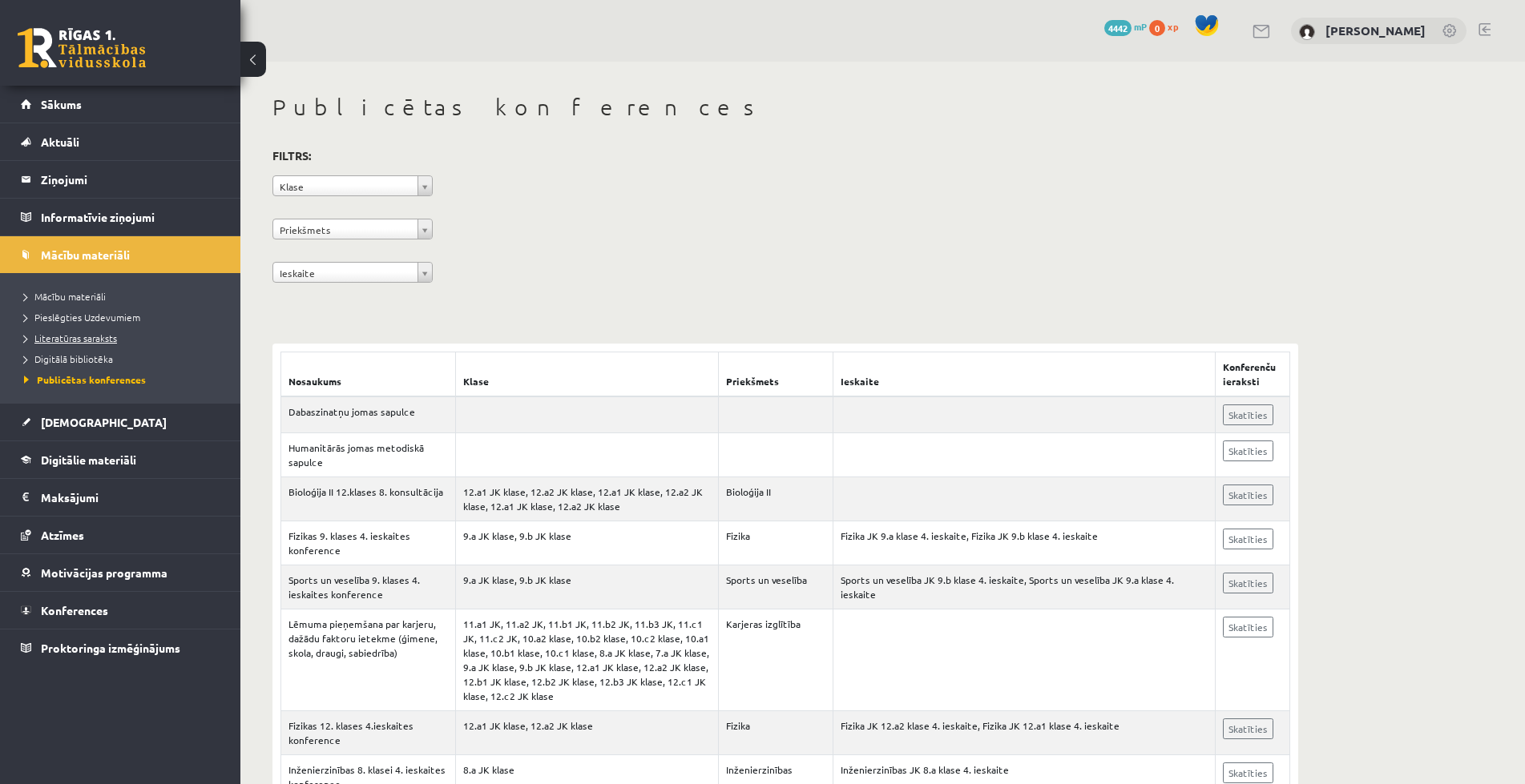
click at [67, 332] on link "Literatūras saraksts" at bounding box center [124, 338] width 200 height 15
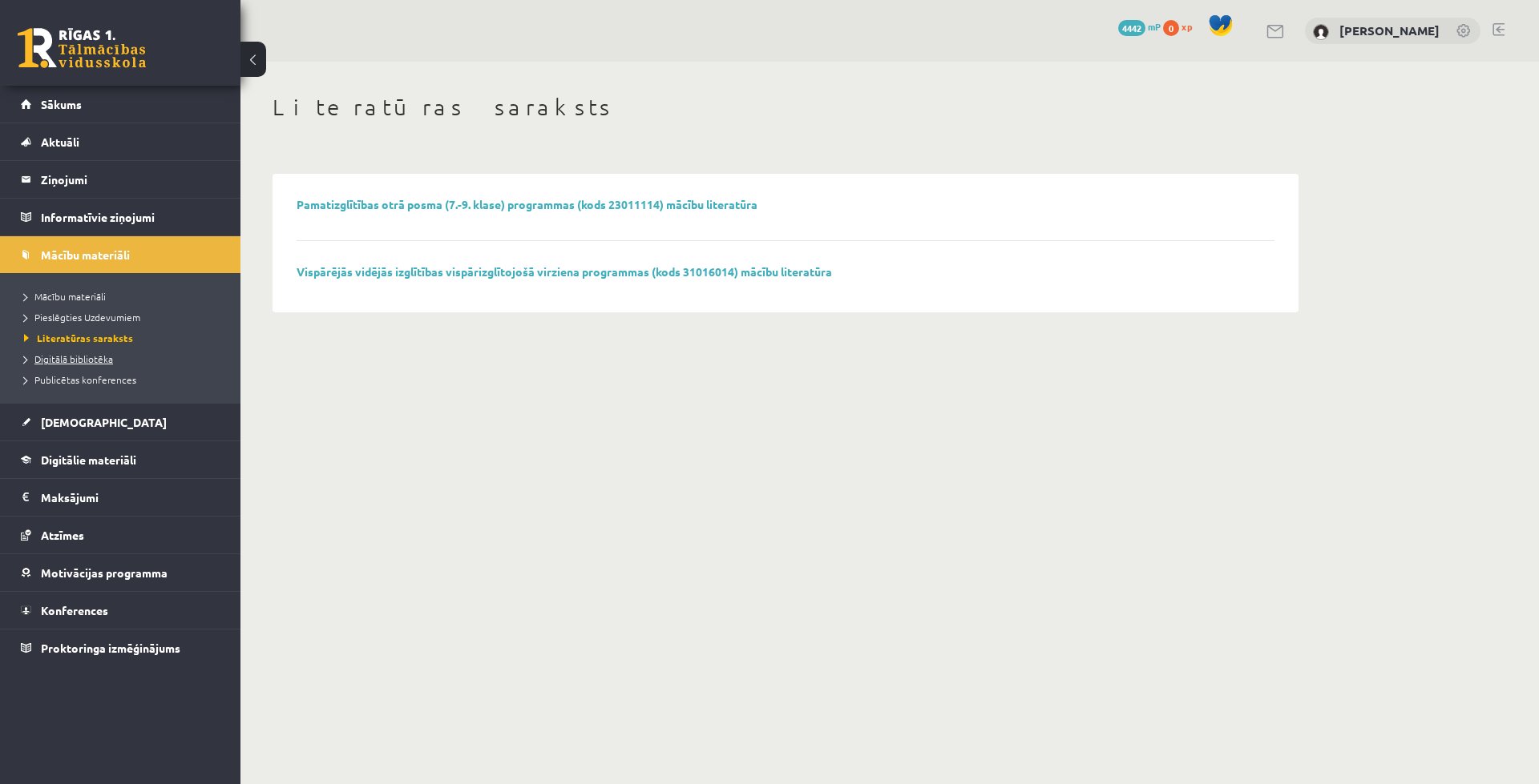
click at [66, 356] on span "Digitālā bibliotēka" at bounding box center [69, 359] width 89 height 13
